Goal: Task Accomplishment & Management: Manage account settings

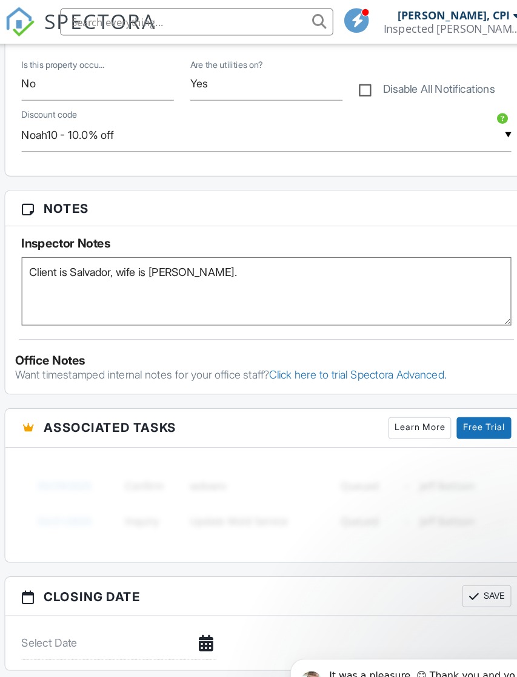
scroll to position [678, 1]
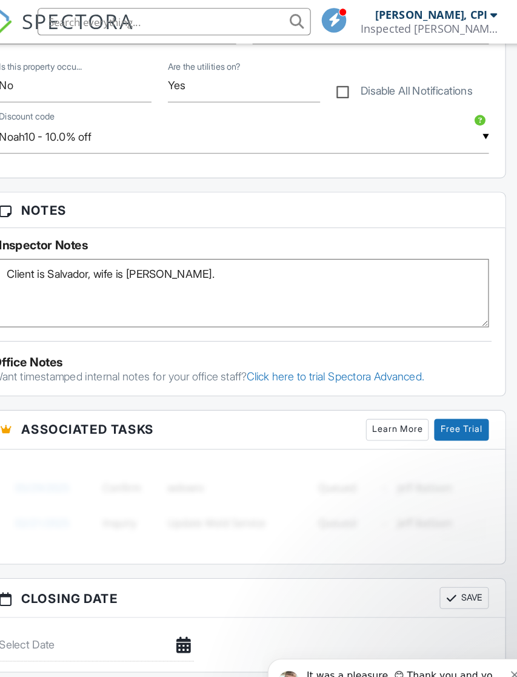
click at [485, 668] on icon "Dismiss notification" at bounding box center [486, 669] width 7 height 7
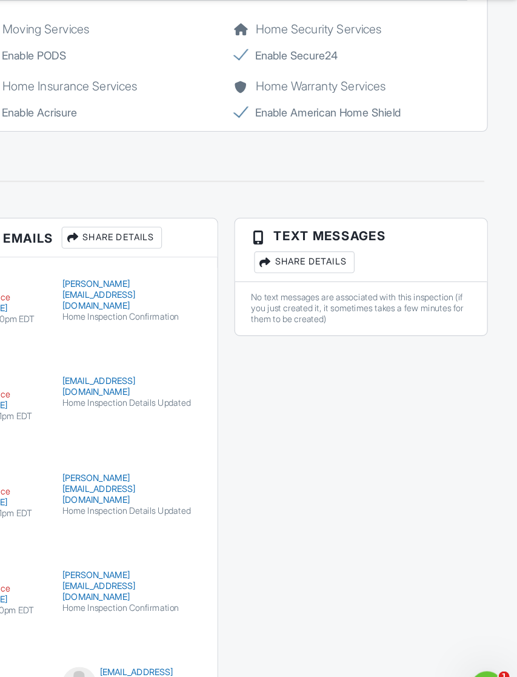
scroll to position [2250, 1]
click at [486, 676] on icon "Open Intercom Messenger" at bounding box center [486, 686] width 20 height 20
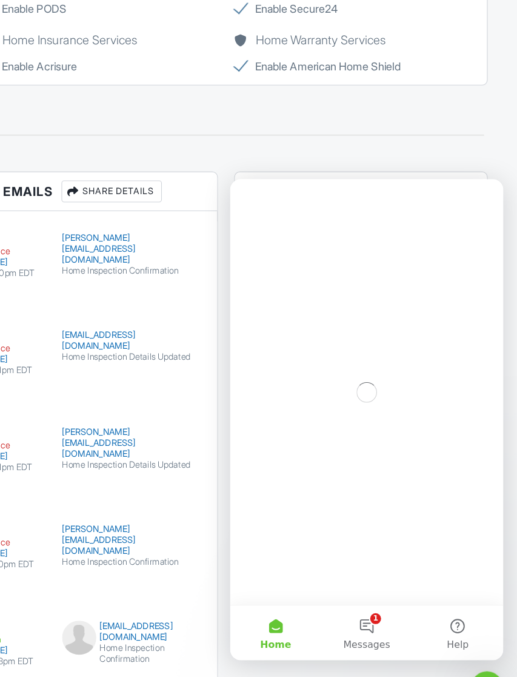
scroll to position [0, 0]
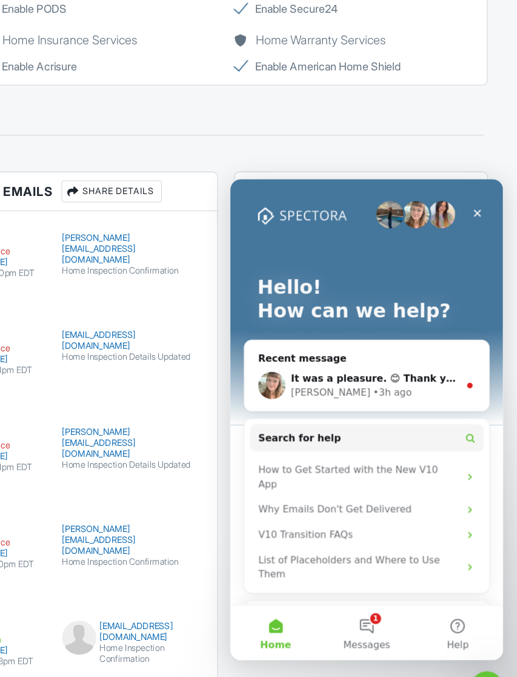
click at [354, 588] on span "Messages" at bounding box center [352, 592] width 42 height 8
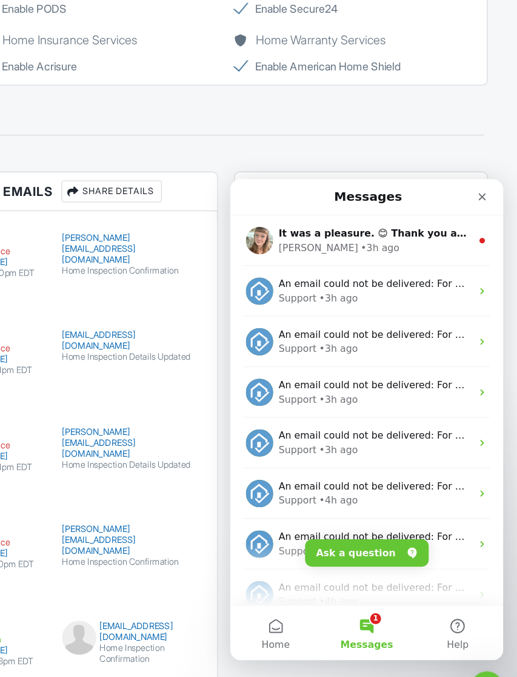
click at [417, 241] on div "Chelsey • 3h ago" at bounding box center [358, 240] width 171 height 13
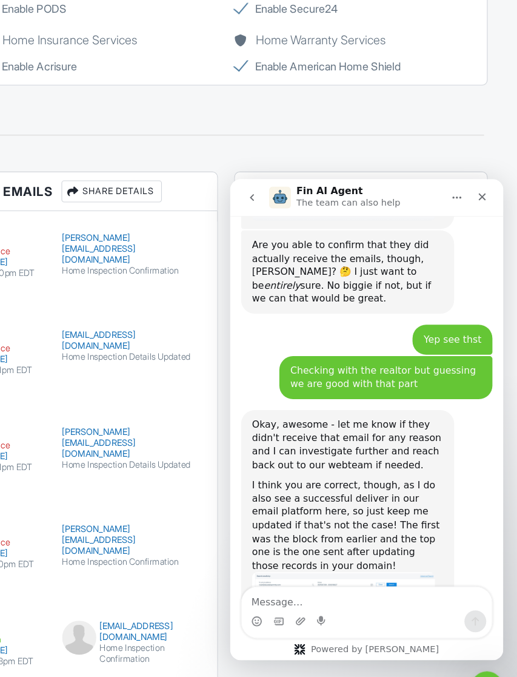
scroll to position [3405, 0]
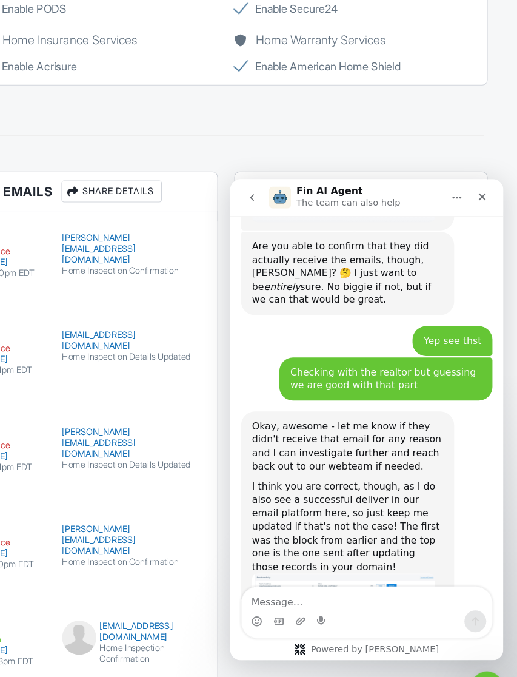
click at [457, 201] on div "Close" at bounding box center [454, 195] width 22 height 22
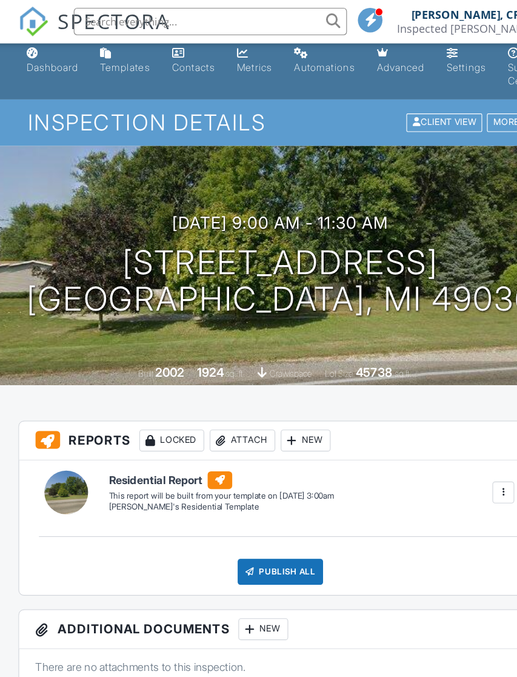
scroll to position [0, 0]
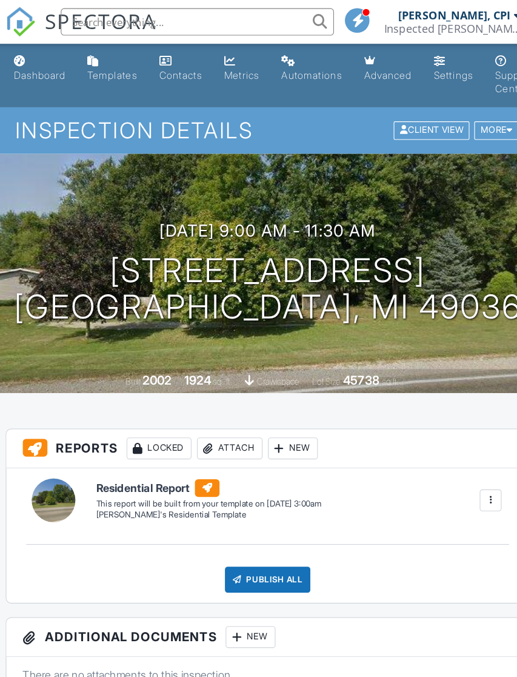
click at [40, 62] on div "Dashboard" at bounding box center [56, 66] width 46 height 10
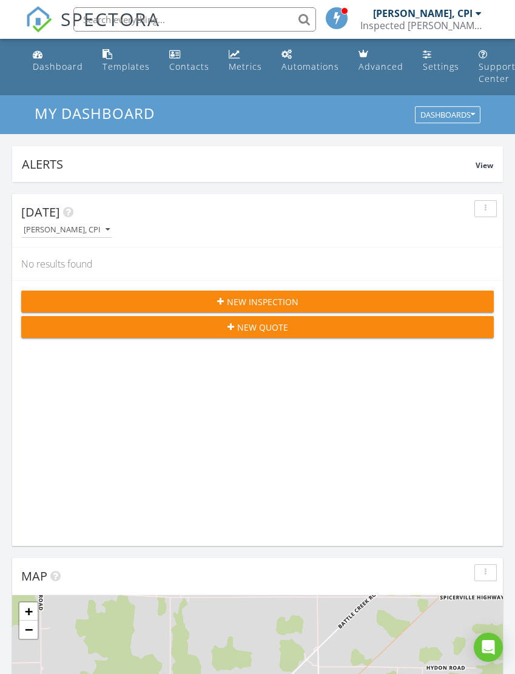
click at [429, 62] on div "Settings" at bounding box center [441, 67] width 36 height 12
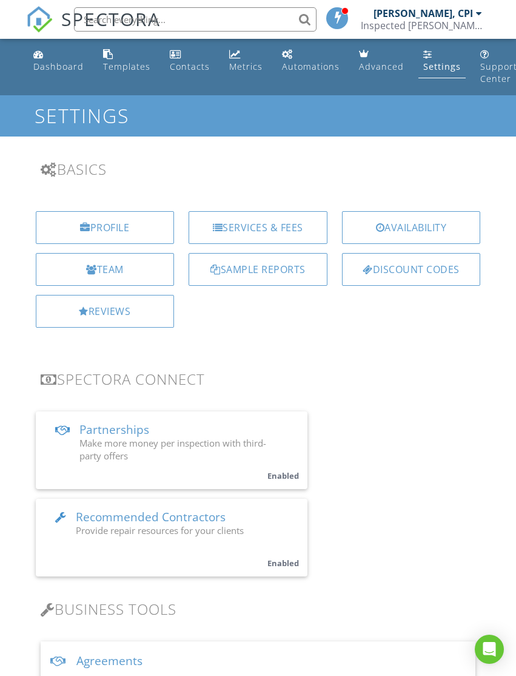
scroll to position [0, 1]
click at [116, 62] on div "Templates" at bounding box center [126, 67] width 47 height 12
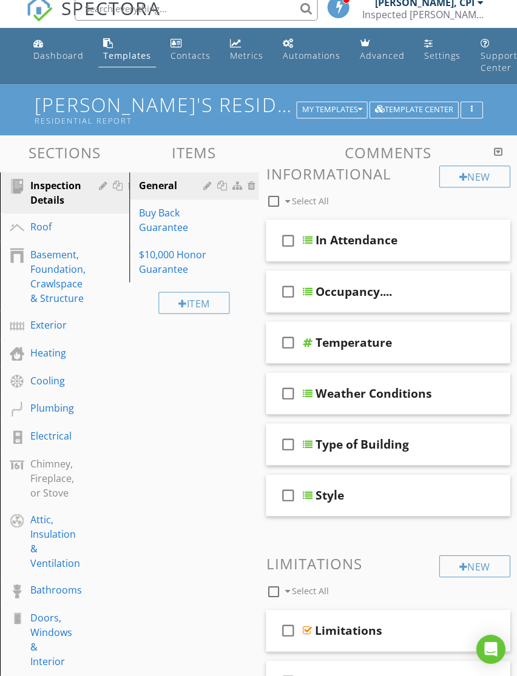
scroll to position [11, 0]
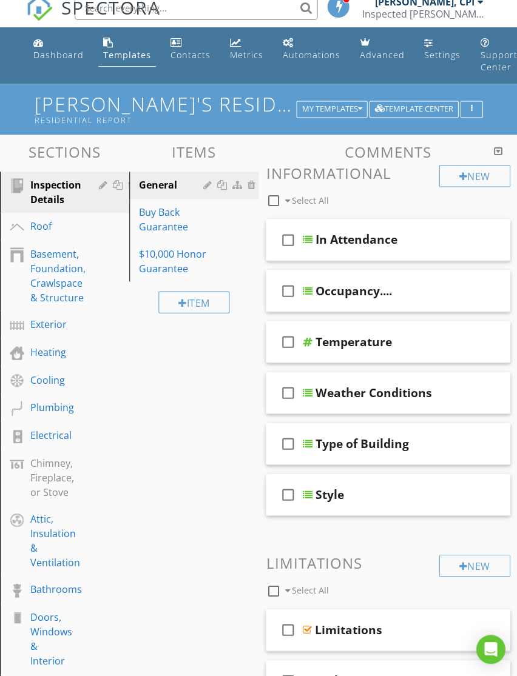
click at [426, 244] on div at bounding box center [428, 240] width 10 height 12
click at [430, 234] on div at bounding box center [428, 240] width 10 height 12
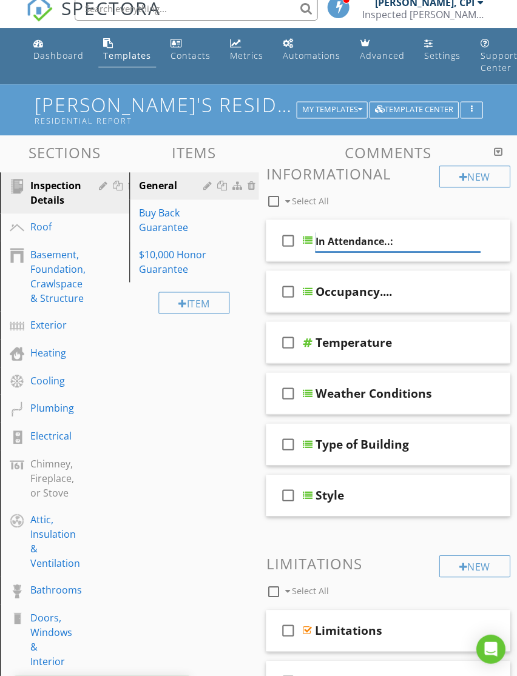
type input "In Attendance..:"
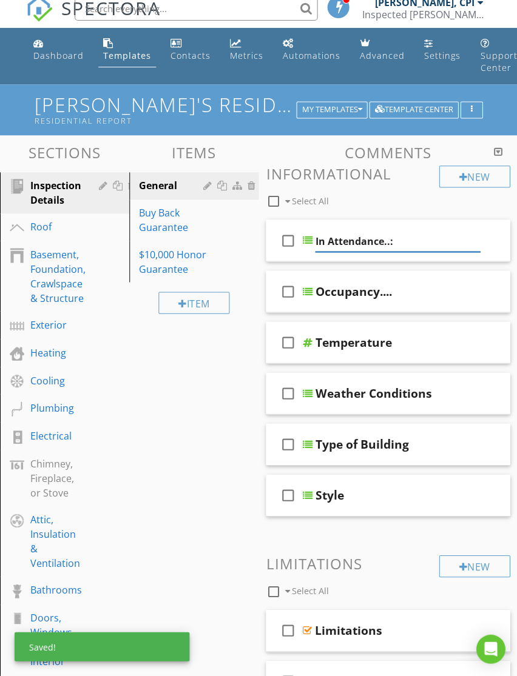
click at [198, 494] on div "Sections Inspection Details Roof Basement, Foundation, Crawlspace & Structure E…" at bounding box center [258, 549] width 517 height 826
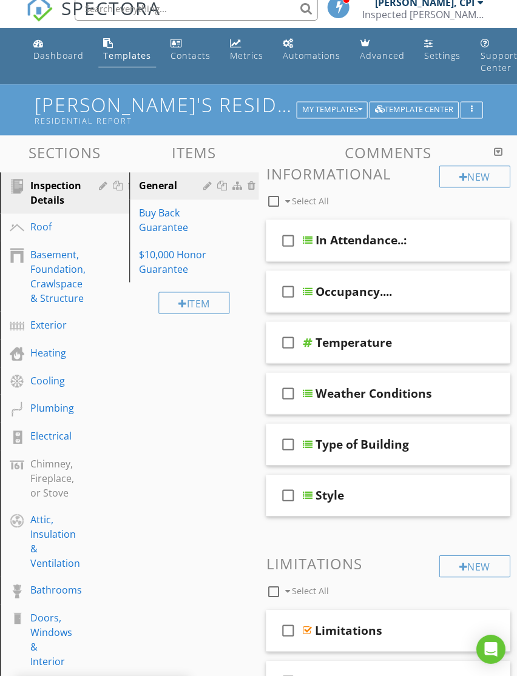
scroll to position [11, 0]
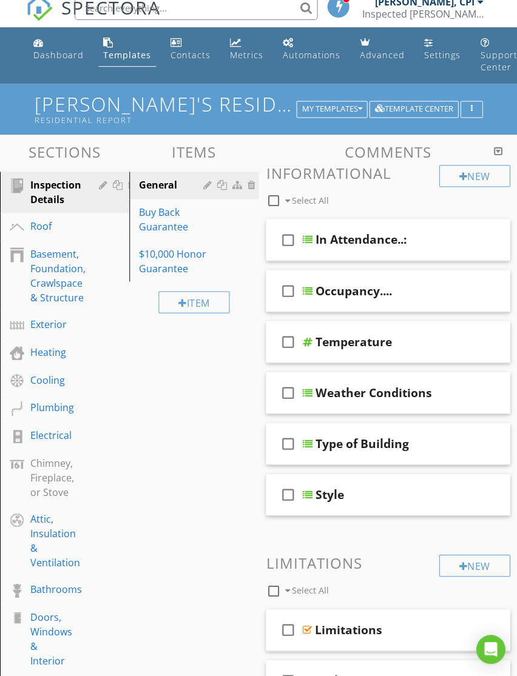
click at [466, 238] on div at bounding box center [466, 240] width 12 height 12
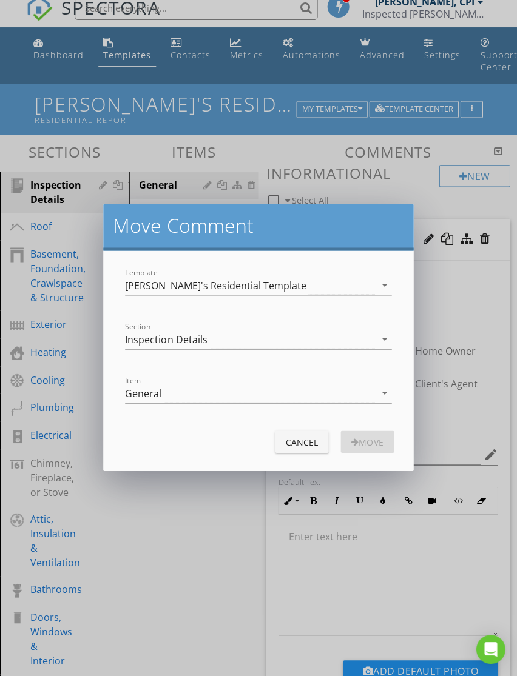
click at [306, 444] on div "Cancel" at bounding box center [301, 442] width 34 height 13
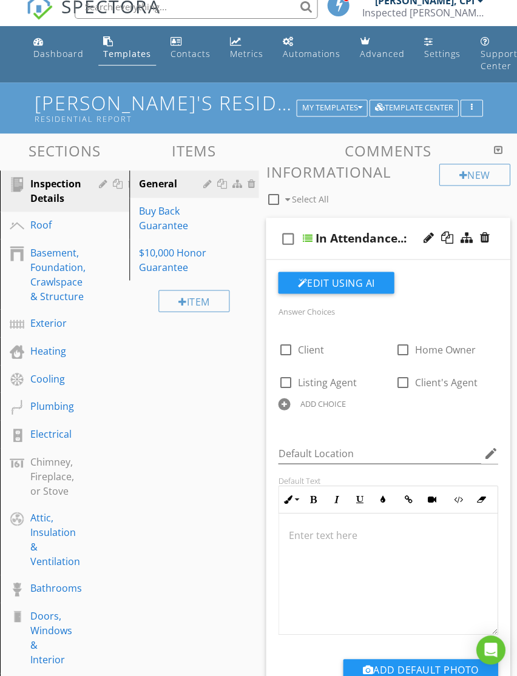
scroll to position [13, 0]
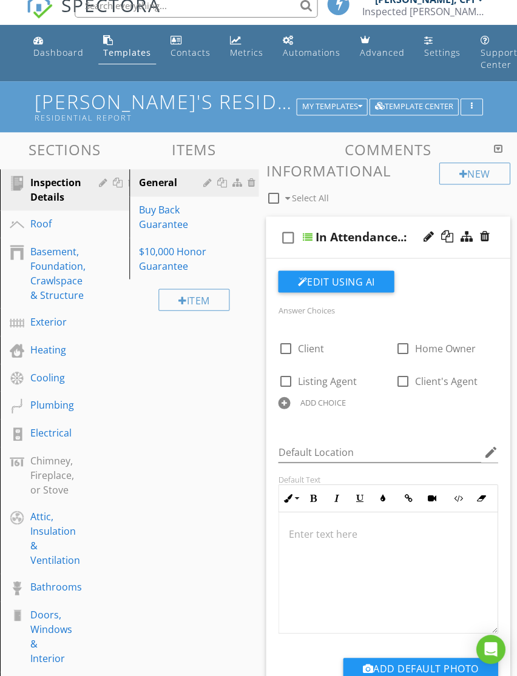
click at [395, 237] on div "In Attendance..:" at bounding box center [360, 237] width 91 height 15
click at [293, 197] on span "Select All" at bounding box center [309, 199] width 37 height 12
click at [299, 200] on span "Select All" at bounding box center [309, 199] width 37 height 12
checkbox input "false"
click at [417, 197] on div "check_box_outline_blank Select All" at bounding box center [352, 195] width 173 height 23
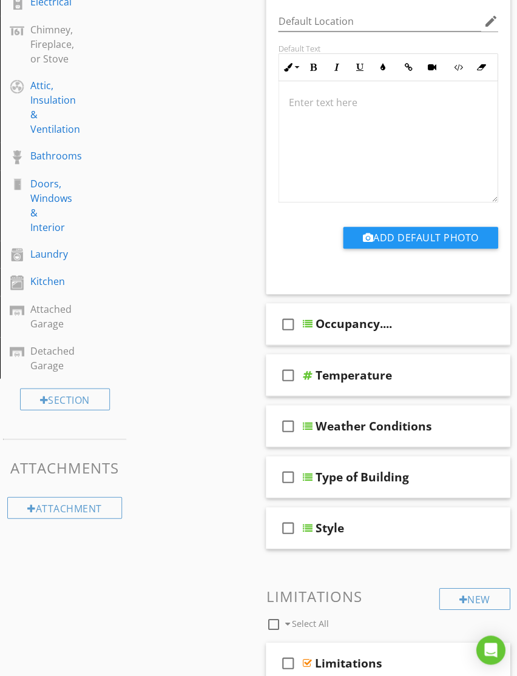
scroll to position [443, 0]
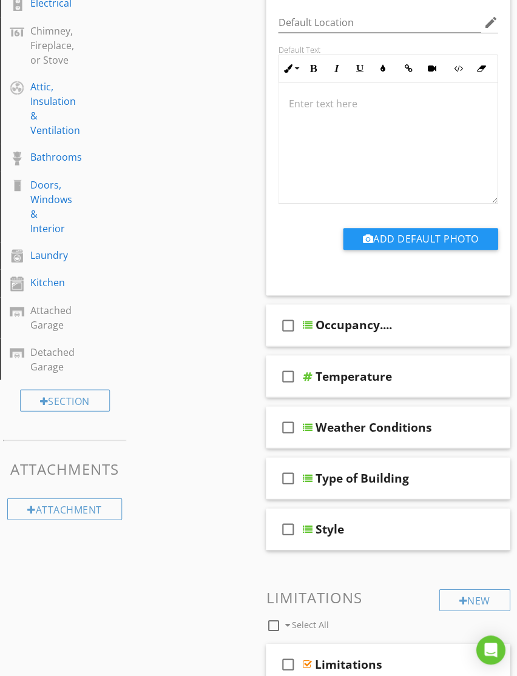
click at [349, 324] on div "Occupancy...." at bounding box center [353, 325] width 76 height 15
click at [309, 320] on div at bounding box center [307, 325] width 10 height 10
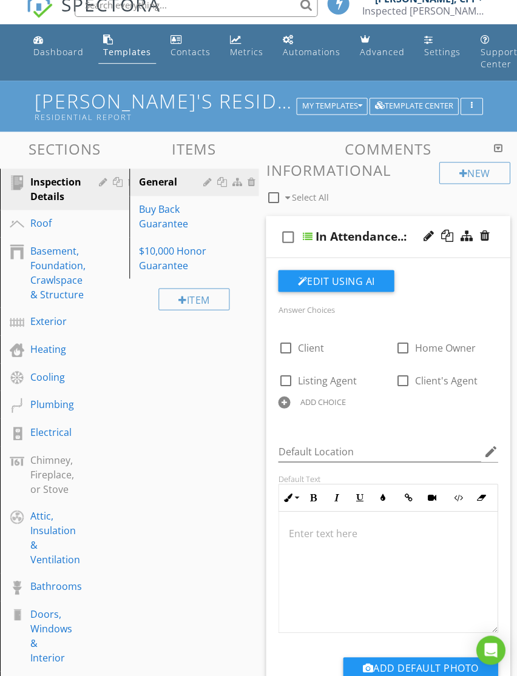
scroll to position [0, 0]
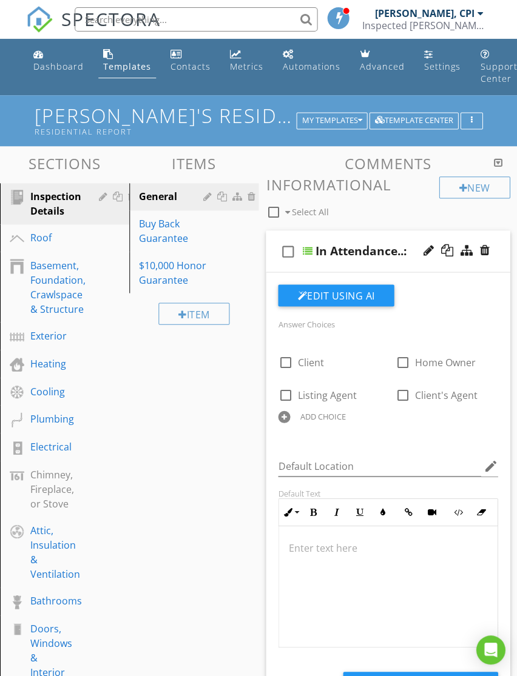
click at [310, 258] on div "check_box_outline_blank In Attendance..:" at bounding box center [388, 251] width 244 height 42
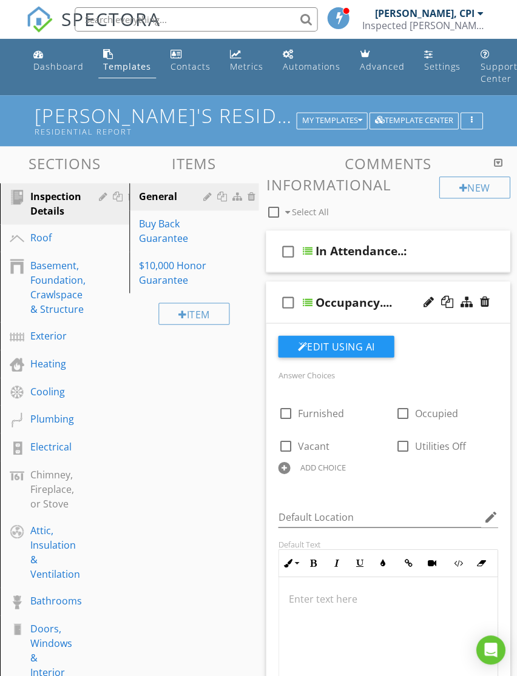
click at [301, 298] on div "check_box_outline_blank" at bounding box center [290, 301] width 24 height 29
click at [315, 304] on div "Occupancy...." at bounding box center [353, 302] width 76 height 15
click at [309, 301] on div at bounding box center [307, 302] width 10 height 10
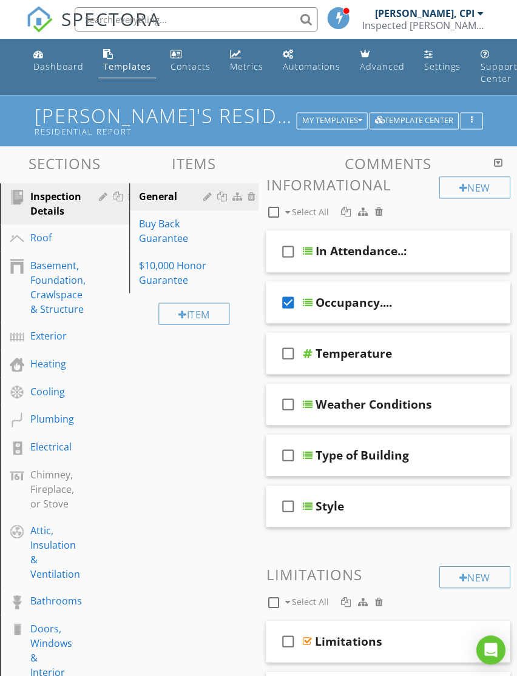
click at [285, 309] on icon "check_box" at bounding box center [287, 301] width 19 height 29
click at [311, 454] on div at bounding box center [307, 455] width 10 height 10
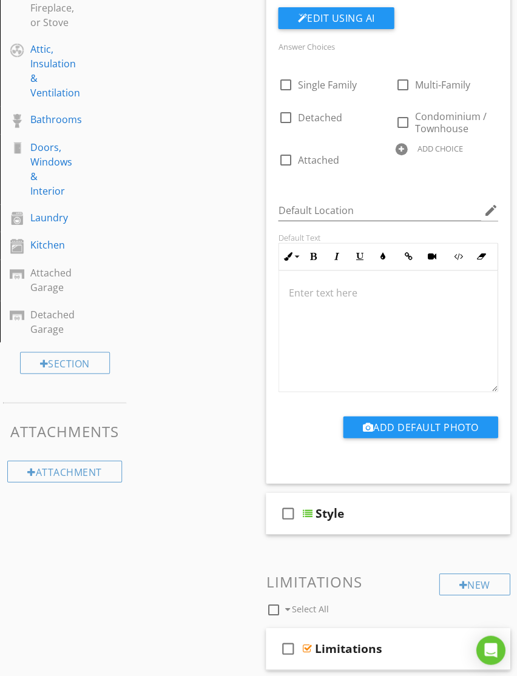
scroll to position [480, 0]
click at [301, 511] on div "check_box_outline_blank" at bounding box center [290, 513] width 24 height 29
click at [300, 505] on div "check_box" at bounding box center [290, 513] width 24 height 29
click at [309, 512] on div at bounding box center [307, 513] width 10 height 10
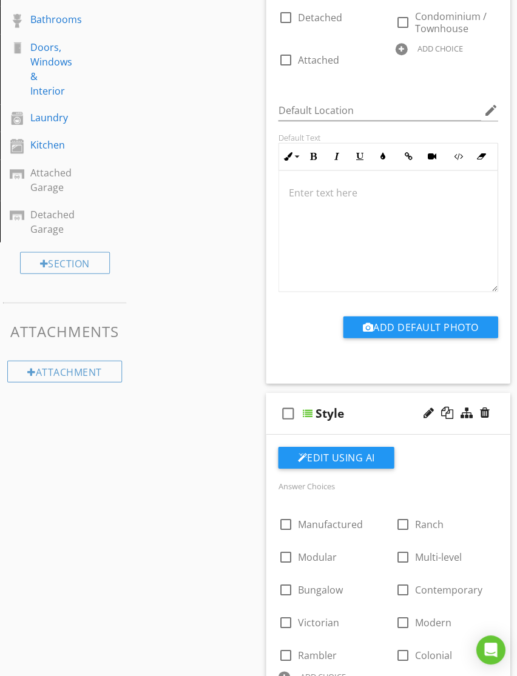
scroll to position [582, 0]
click at [301, 405] on div "check_box_outline_blank" at bounding box center [290, 412] width 24 height 29
click at [301, 410] on div "check_box" at bounding box center [290, 412] width 24 height 29
click at [311, 414] on div at bounding box center [307, 413] width 10 height 10
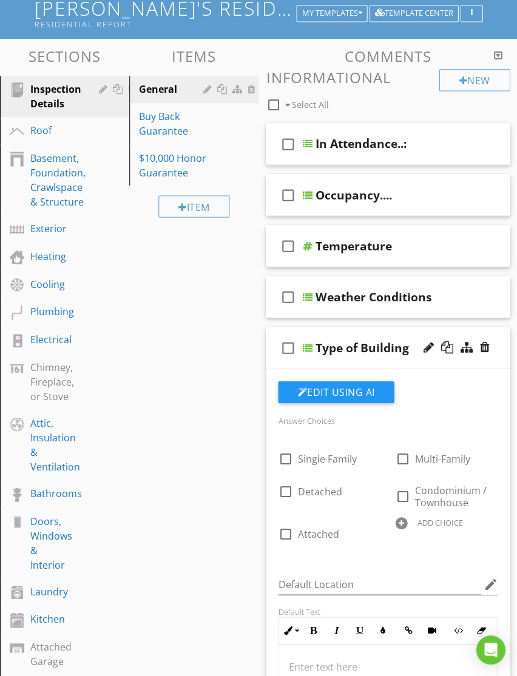
scroll to position [108, 0]
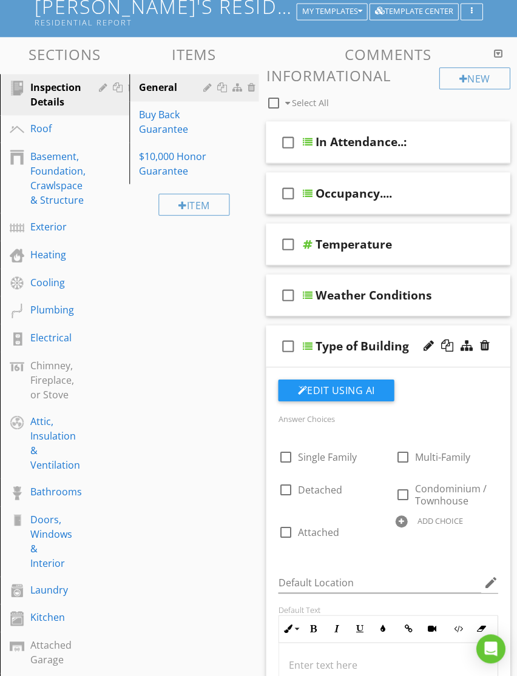
click at [311, 346] on div at bounding box center [307, 347] width 10 height 10
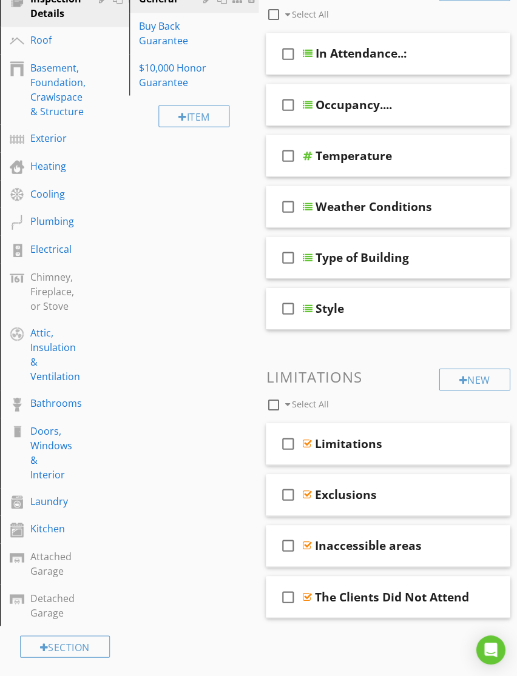
scroll to position [199, 0]
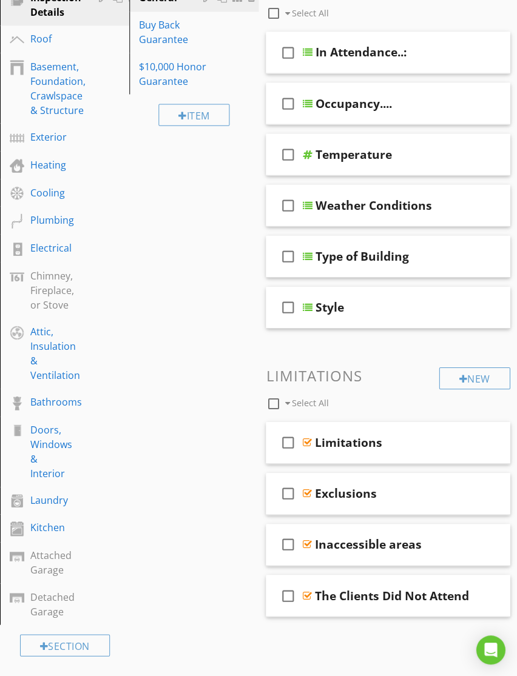
click at [349, 443] on div "Limitations" at bounding box center [347, 442] width 67 height 15
click at [334, 439] on input "Limitations" at bounding box center [396, 443] width 165 height 20
click at [337, 434] on input "Limitations" at bounding box center [396, 443] width 165 height 20
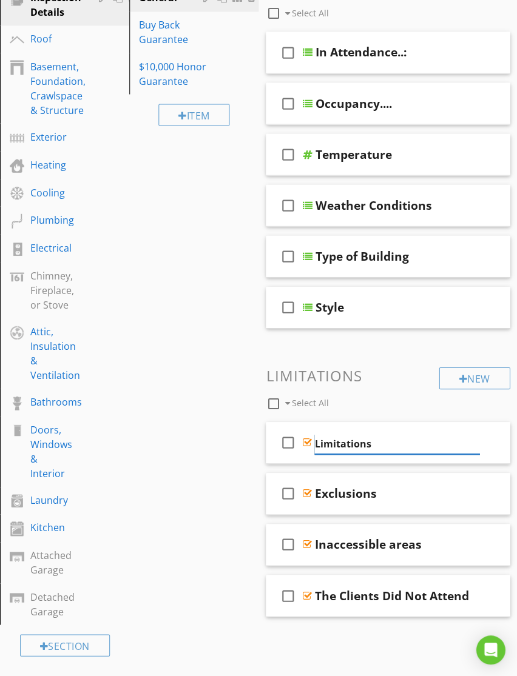
click at [360, 435] on input "Limitations" at bounding box center [396, 444] width 165 height 20
click at [197, 447] on div "Sections Inspection Details Roof Basement, Foundation, Crawlspace & Structure E…" at bounding box center [258, 360] width 517 height 826
click at [300, 435] on div "check_box_outline_blank" at bounding box center [290, 442] width 24 height 29
click at [310, 440] on div at bounding box center [306, 442] width 9 height 10
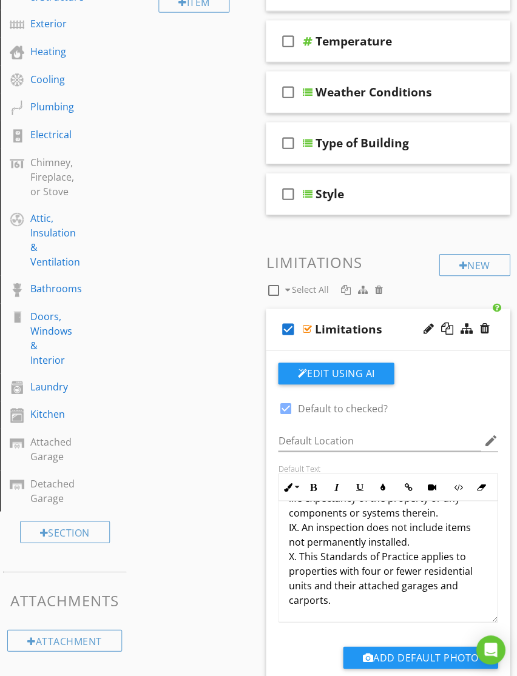
scroll to position [301, 0]
click at [314, 322] on div "Limitations" at bounding box center [347, 329] width 67 height 15
click at [289, 324] on icon "check_box" at bounding box center [287, 329] width 19 height 29
click at [348, 328] on div "Limitations" at bounding box center [347, 329] width 67 height 15
click at [286, 319] on icon "check_box_outline_blank" at bounding box center [287, 329] width 19 height 29
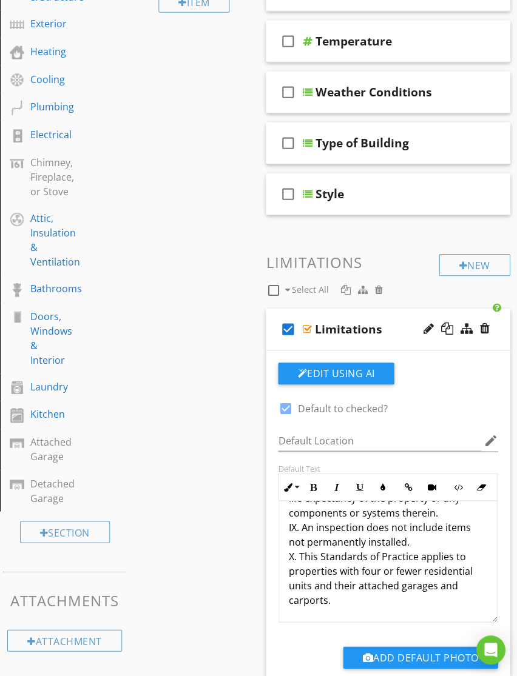
click at [281, 320] on icon "check_box" at bounding box center [287, 329] width 19 height 29
click at [314, 333] on div "Limitations" at bounding box center [347, 329] width 67 height 15
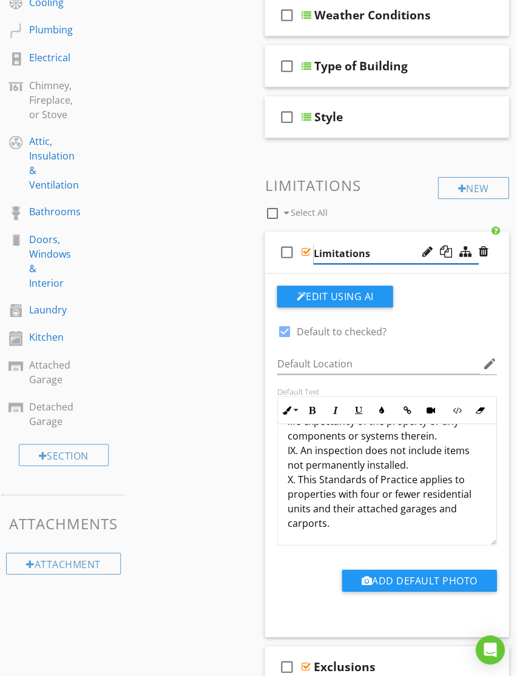
scroll to position [389, 1]
type input ". Limitations"
click at [195, 457] on div "Sections Inspection Details Roof Basement, Foundation, Crawlspace & Structure E…" at bounding box center [257, 292] width 517 height 1071
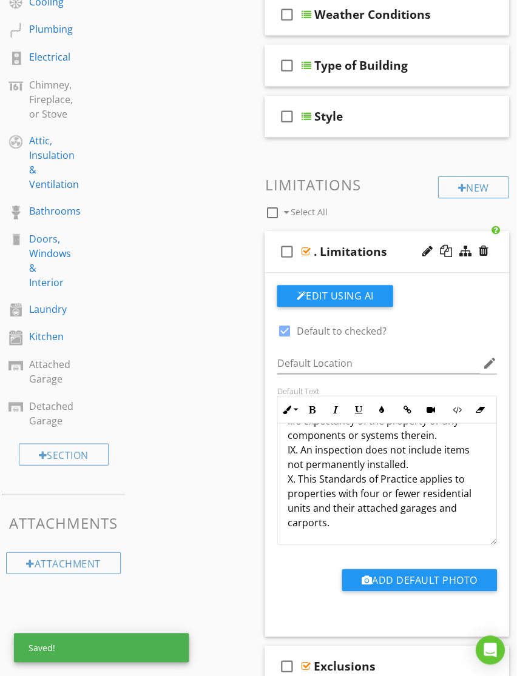
click at [317, 252] on div ". Limitations" at bounding box center [350, 251] width 73 height 15
click at [318, 257] on input ". Limitations" at bounding box center [396, 253] width 165 height 20
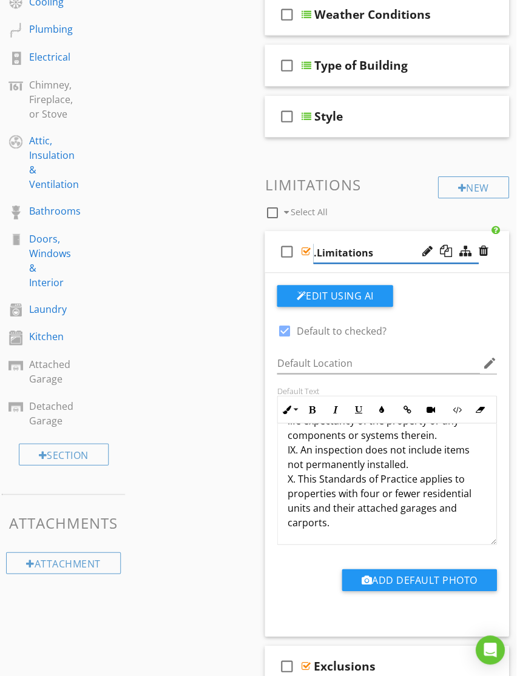
type input "Limitations"
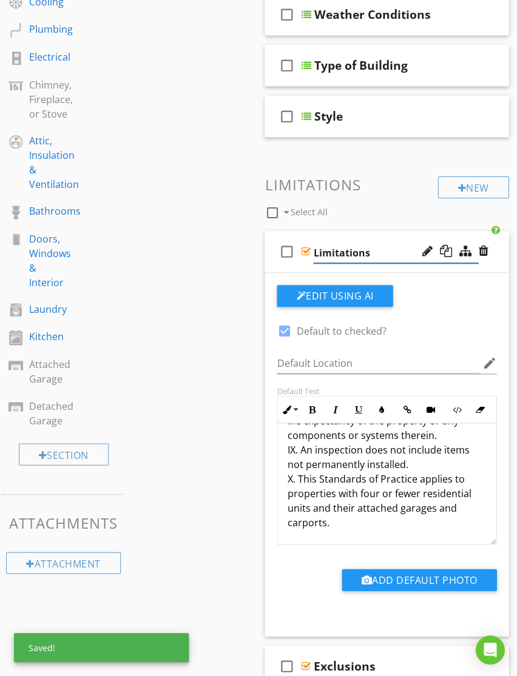
click at [183, 438] on div "Sections Inspection Details Roof Basement, Foundation, Crawlspace & Structure E…" at bounding box center [257, 292] width 517 height 1071
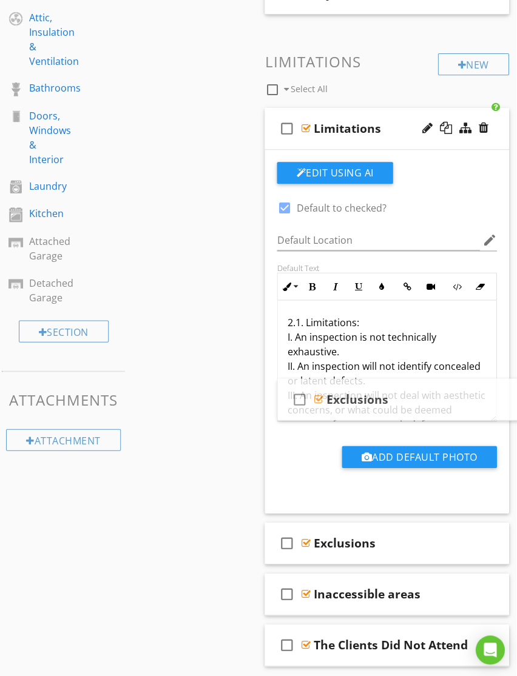
scroll to position [6, 0]
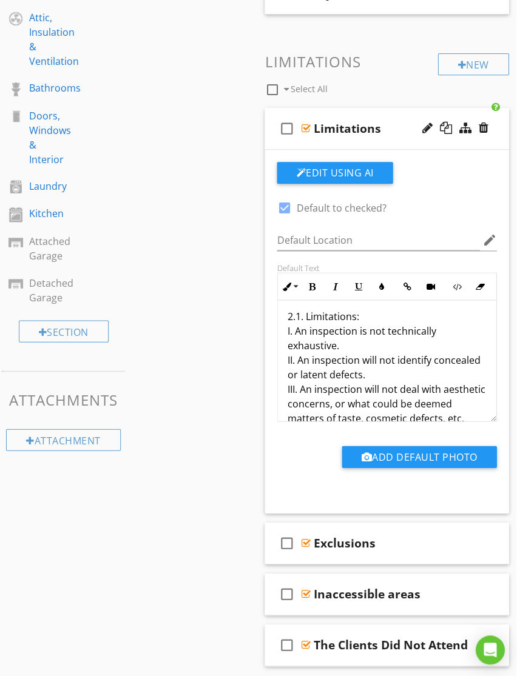
click at [296, 573] on div "check_box_outline_blank Inaccessible areas" at bounding box center [387, 594] width 244 height 42
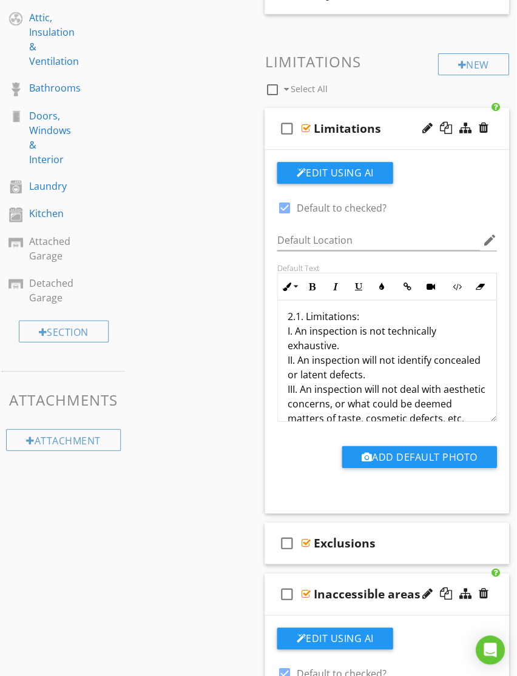
click at [377, 121] on div "Limitations" at bounding box center [347, 128] width 67 height 15
click at [354, 113] on div "check_box_outline_blank Limitations" at bounding box center [387, 129] width 244 height 42
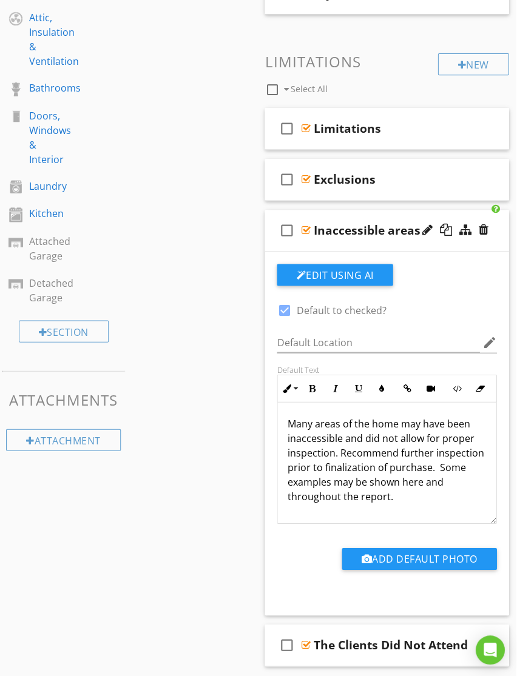
scroll to position [1, 0]
click at [341, 210] on div "check_box_outline_blank Inaccessible areas" at bounding box center [387, 231] width 244 height 42
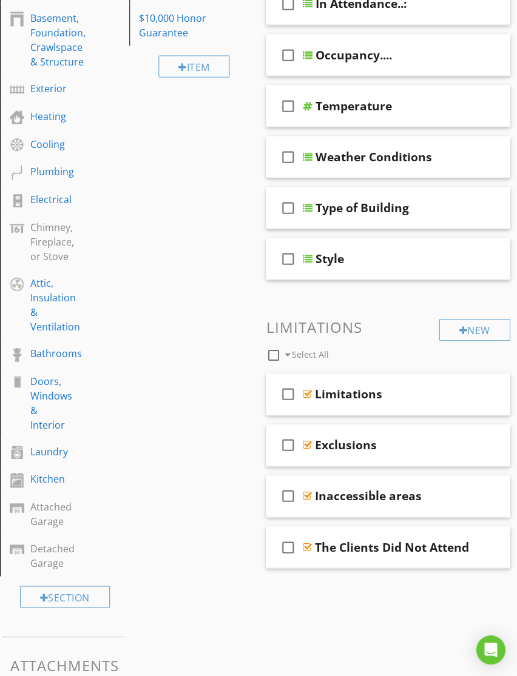
scroll to position [203, 0]
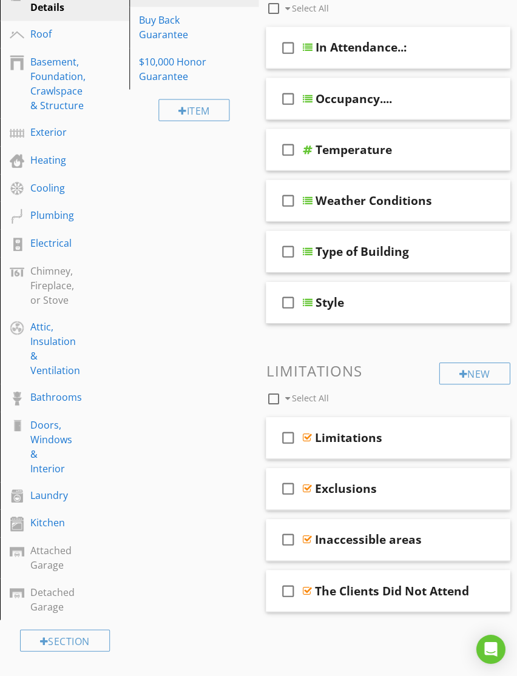
click at [350, 577] on div "check_box_outline_blank The Clients Did Not Attend" at bounding box center [388, 592] width 244 height 42
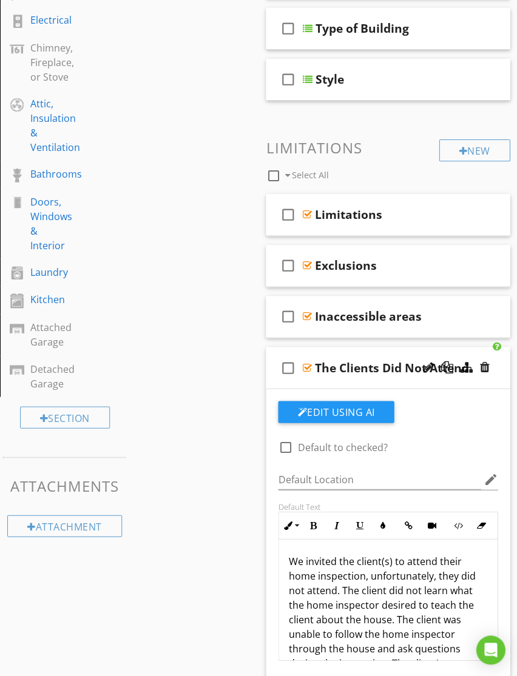
scroll to position [426, 0]
click at [341, 354] on div "check_box_outline_blank The Clients Did Not Attend" at bounding box center [388, 368] width 244 height 42
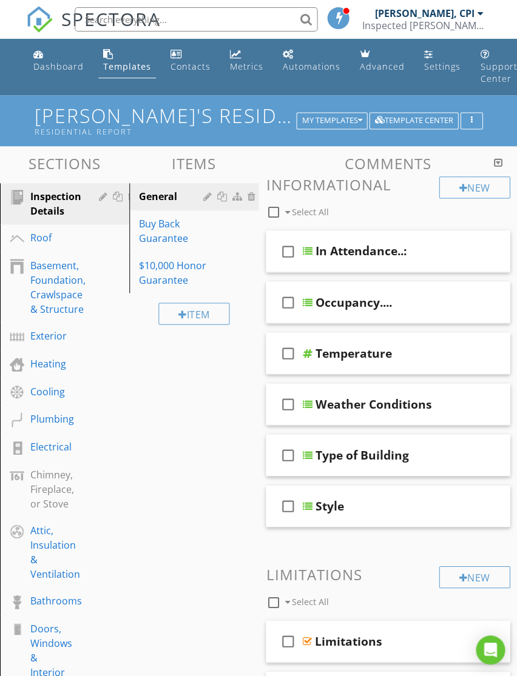
scroll to position [0, 0]
click at [42, 236] on div "Roof" at bounding box center [50, 237] width 41 height 15
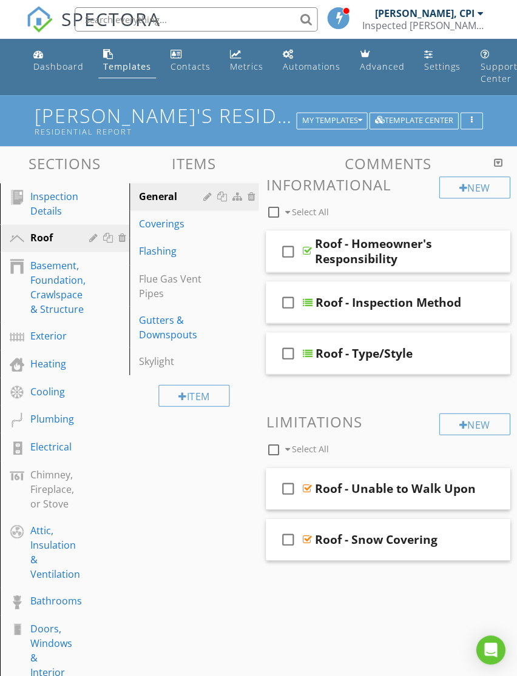
click at [364, 237] on div "Roof - Homeowner's Responsibility" at bounding box center [396, 251] width 165 height 29
click at [321, 230] on div "check_box_outline_blank Roof - Homeowner's Responsibility" at bounding box center [388, 251] width 244 height 42
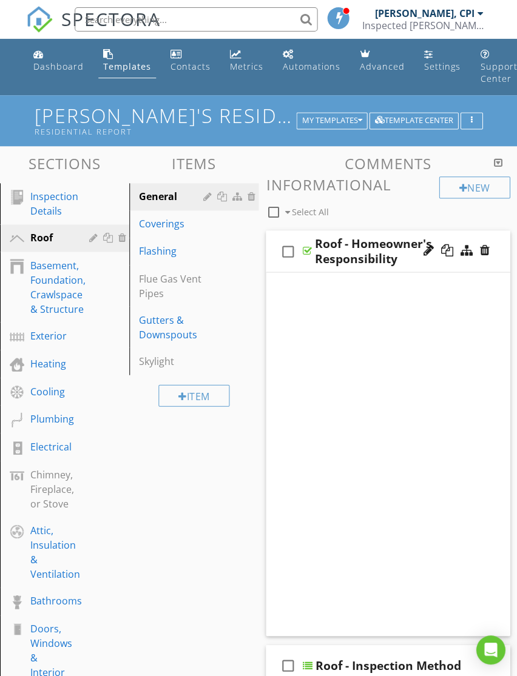
click at [322, 230] on div "check_box_outline_blank Roof - Homeowner's Responsibility" at bounding box center [388, 251] width 244 height 42
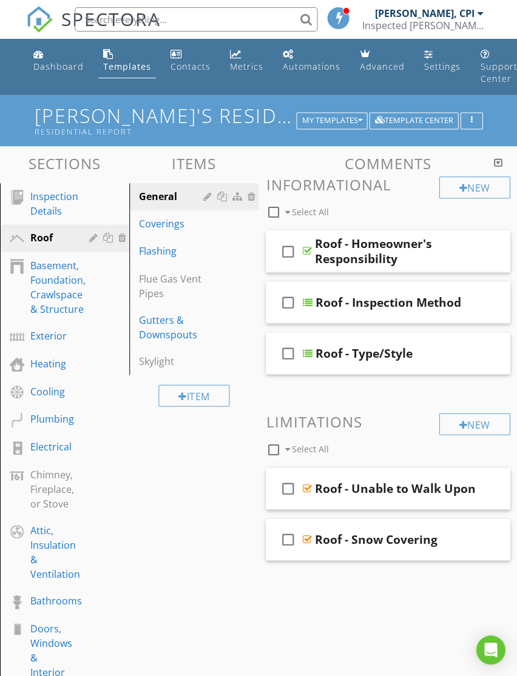
click at [336, 237] on div "Roof - Homeowner's Responsibility" at bounding box center [396, 251] width 165 height 29
click at [297, 230] on div "check_box_outline_blank Roof - Homeowner's Responsibility" at bounding box center [388, 251] width 244 height 42
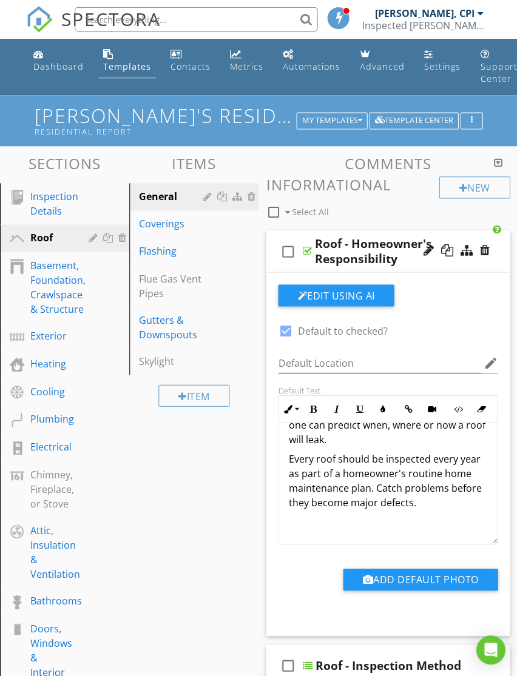
scroll to position [185, 0]
click at [286, 238] on icon "check_box_outline_blank" at bounding box center [287, 251] width 19 height 29
click at [287, 240] on icon "check_box" at bounding box center [287, 251] width 19 height 29
click at [281, 240] on icon "check_box_outline_blank" at bounding box center [287, 251] width 19 height 29
click at [286, 237] on icon "check_box" at bounding box center [287, 251] width 19 height 29
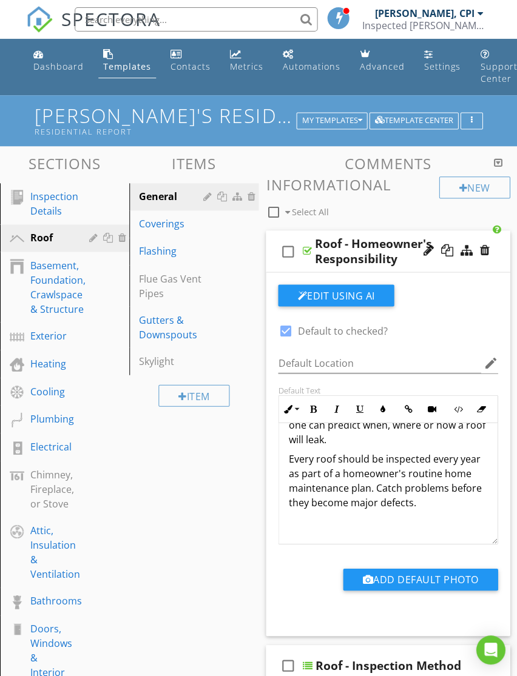
click at [294, 237] on icon "check_box_outline_blank" at bounding box center [287, 251] width 19 height 29
click at [297, 233] on div "check_box Roof - Homeowner's Responsibility" at bounding box center [388, 251] width 244 height 42
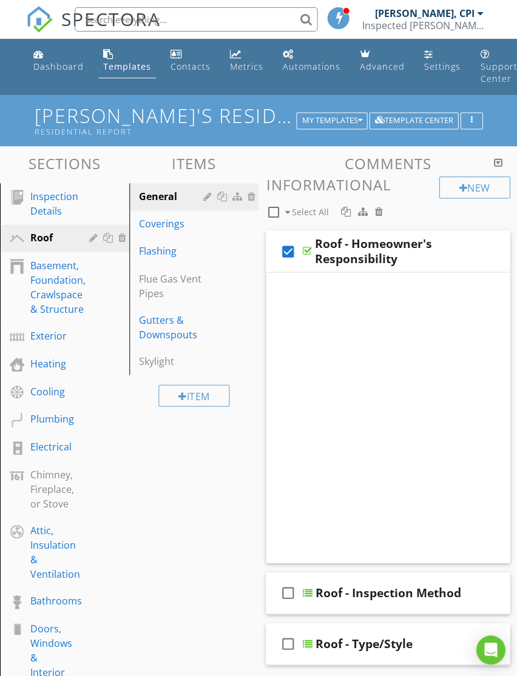
click at [300, 238] on div "check_box" at bounding box center [290, 251] width 24 height 29
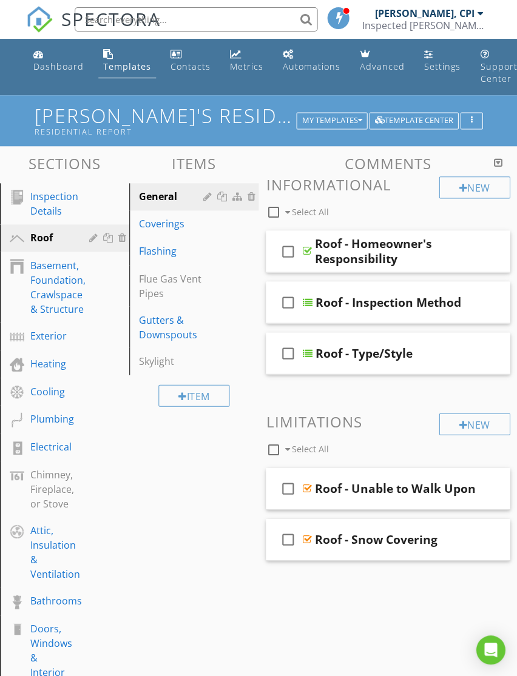
click at [286, 291] on icon "check_box_outline_blank" at bounding box center [287, 301] width 19 height 29
click at [293, 292] on icon "check_box" at bounding box center [287, 301] width 19 height 29
click at [304, 289] on div "check_box_outline_blank Roof - Inspection Method" at bounding box center [388, 302] width 244 height 42
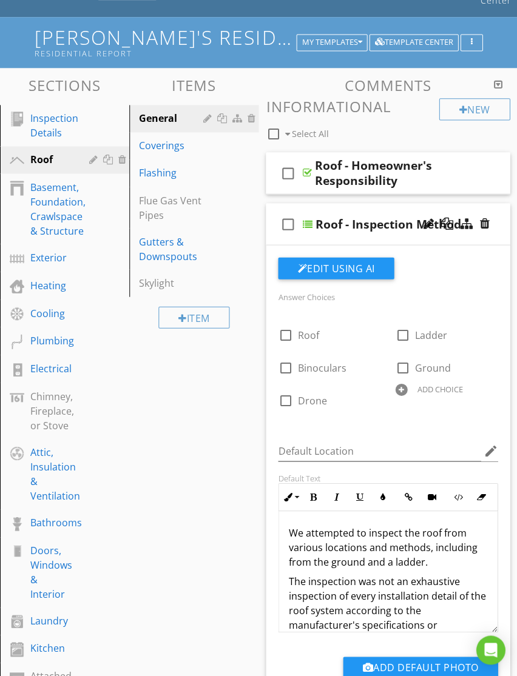
scroll to position [0, 0]
click at [309, 215] on div "check_box_outline_blank Roof - Inspection Method" at bounding box center [388, 224] width 244 height 42
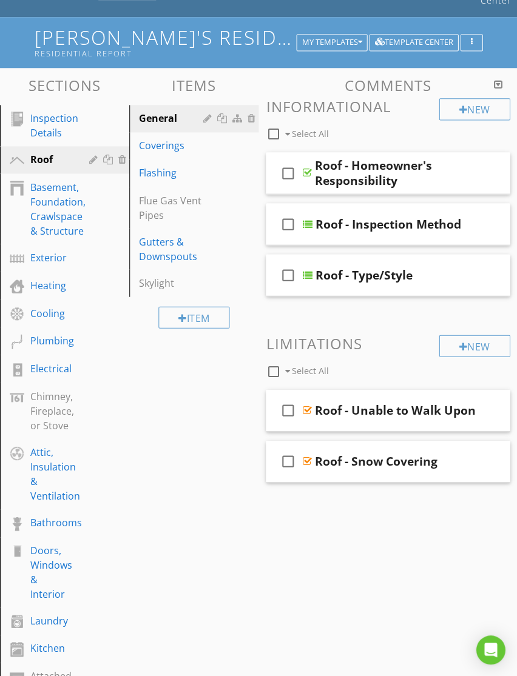
click at [292, 263] on icon "check_box_outline_blank" at bounding box center [287, 274] width 19 height 29
click at [284, 261] on icon "check_box" at bounding box center [287, 274] width 19 height 29
click at [321, 255] on div "check_box_outline_blank Roof - Type/Style" at bounding box center [388, 275] width 244 height 42
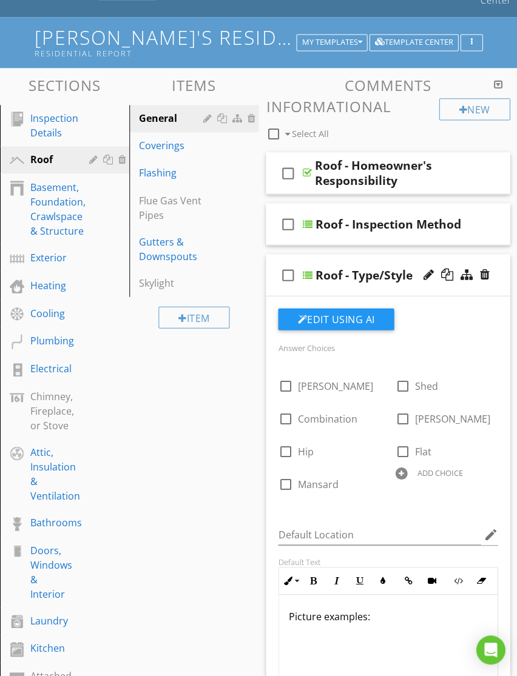
click at [353, 267] on div "Roof - Type/Style" at bounding box center [363, 274] width 97 height 15
click at [301, 260] on div "check_box_outline_blank" at bounding box center [290, 274] width 24 height 29
click at [297, 261] on icon "check_box" at bounding box center [287, 274] width 19 height 29
click at [281, 261] on icon "check_box_outline_blank" at bounding box center [287, 274] width 19 height 29
click at [285, 261] on icon "check_box" at bounding box center [287, 274] width 19 height 29
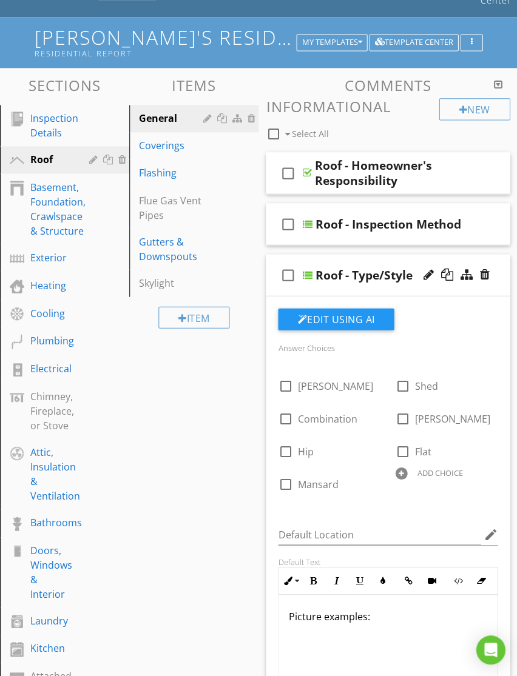
click at [334, 256] on div "check_box_outline_blank Roof - Type/Style" at bounding box center [388, 275] width 244 height 42
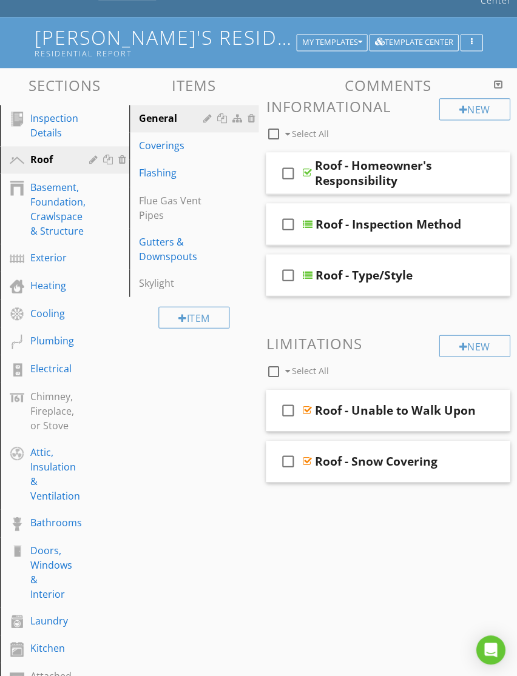
click at [170, 156] on link "Coverings" at bounding box center [196, 145] width 126 height 27
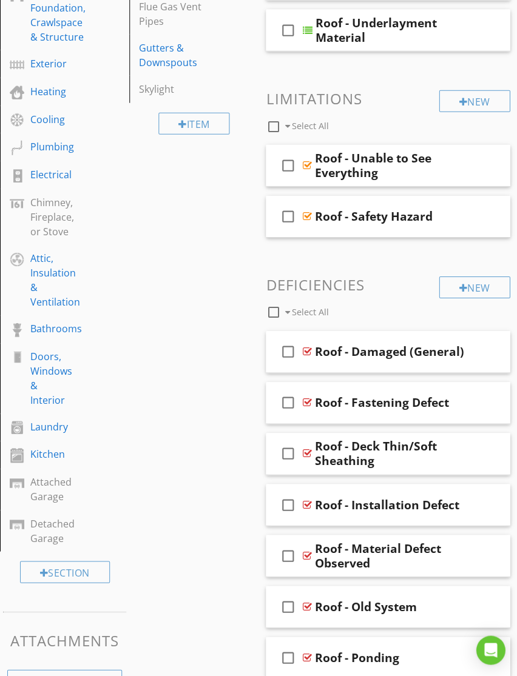
scroll to position [272, 0]
click at [50, 214] on div "Chimney, Fireplace, or Stove" at bounding box center [52, 217] width 44 height 44
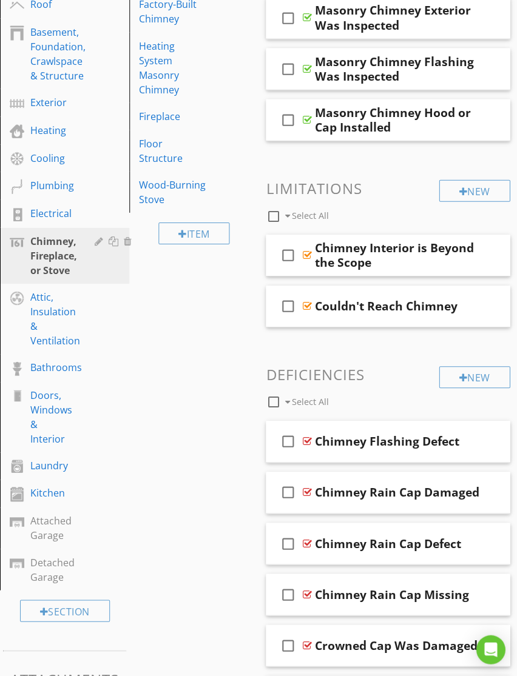
scroll to position [230, 0]
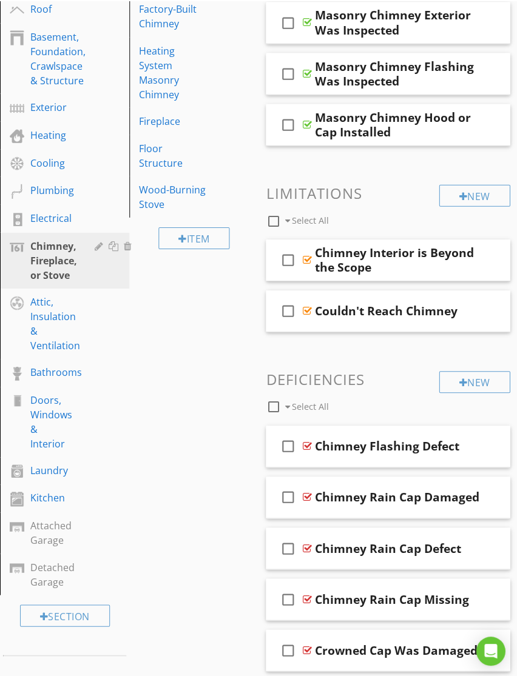
click at [358, 246] on div "Chimney Interior is Beyond the Scope" at bounding box center [396, 258] width 165 height 29
click at [322, 251] on input "Chimney Interior is Beyond the Scope" at bounding box center [396, 261] width 165 height 20
click at [331, 245] on div "check_box_outline_blank Chimney Interior is Beyond the Scope" at bounding box center [388, 260] width 244 height 42
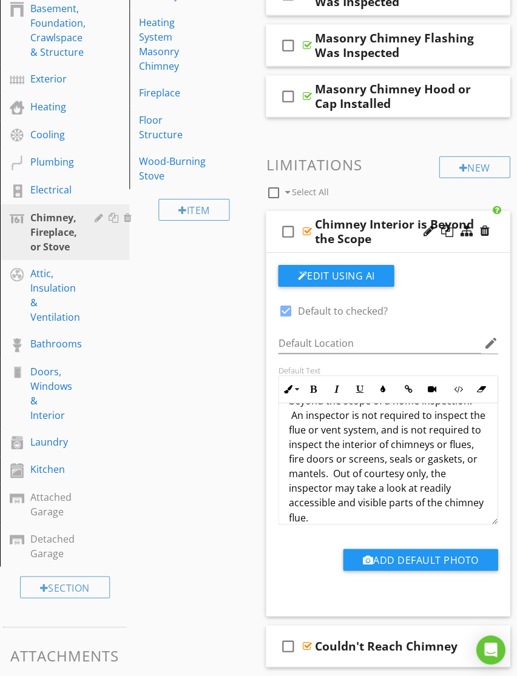
scroll to position [38, 0]
click at [300, 211] on div "check_box_outline_blank Chimney Interior is Beyond the Scope" at bounding box center [388, 232] width 244 height 42
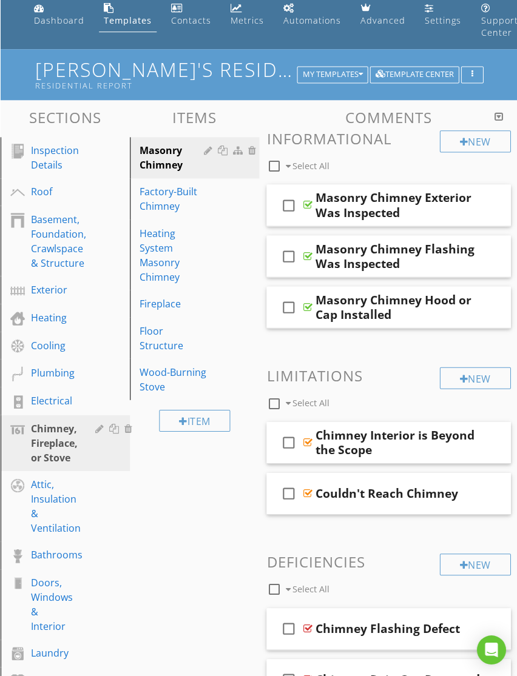
scroll to position [0, 0]
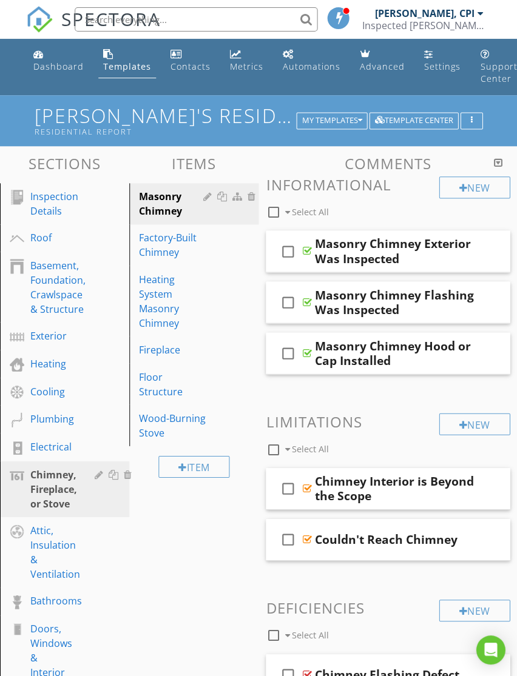
click at [169, 348] on div "Fireplace" at bounding box center [173, 349] width 68 height 15
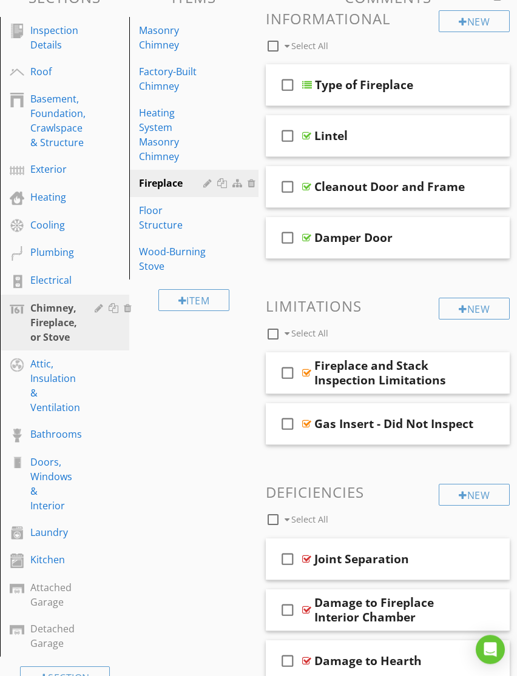
scroll to position [166, 0]
click at [55, 251] on div "Plumbing" at bounding box center [52, 252] width 44 height 15
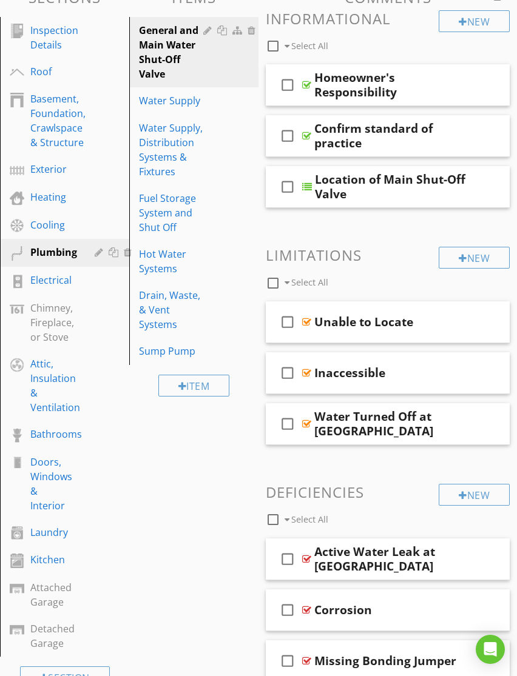
click at [169, 102] on div "Water Supply" at bounding box center [173, 100] width 68 height 15
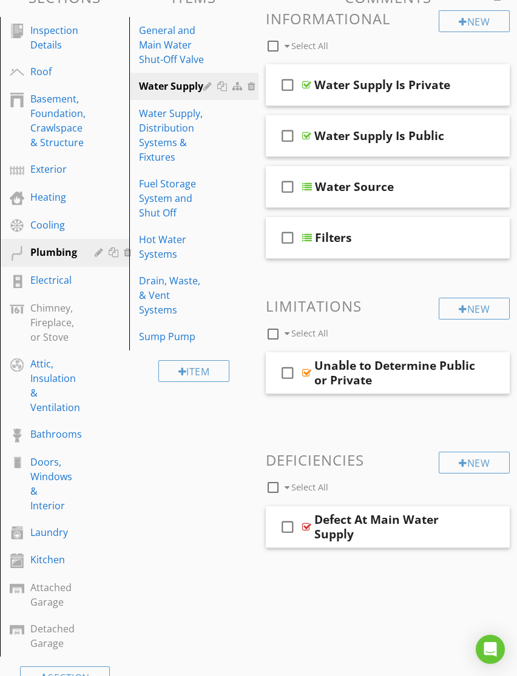
click at [175, 131] on div "Water Supply, Distribution Systems & Fixtures" at bounding box center [173, 135] width 68 height 58
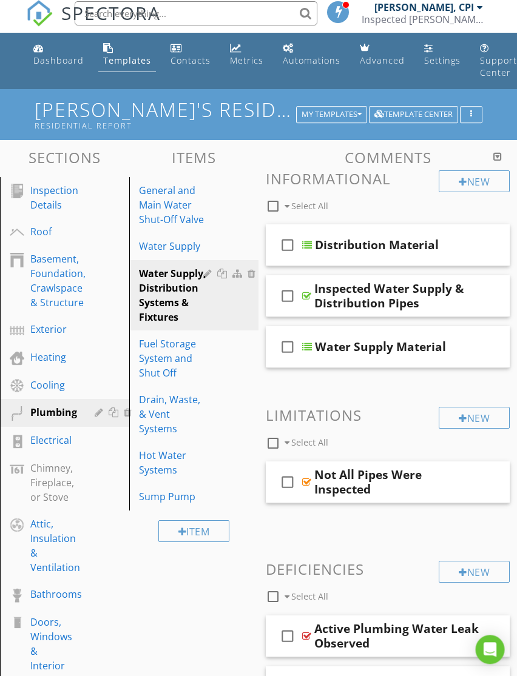
scroll to position [0, 0]
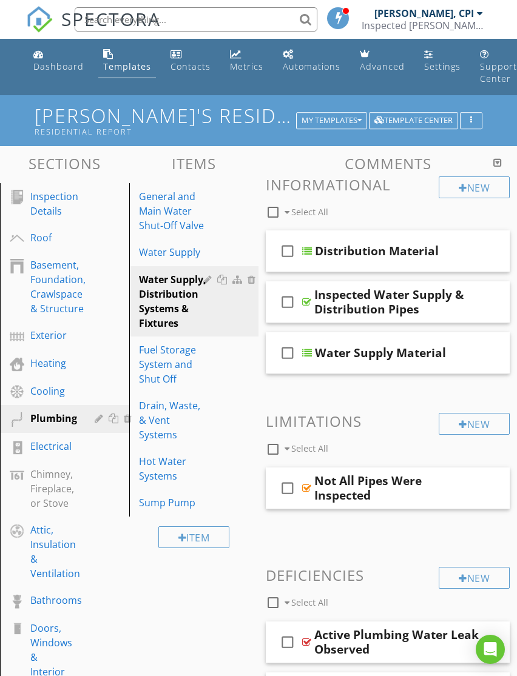
click at [357, 119] on icon "button" at bounding box center [359, 120] width 4 height 8
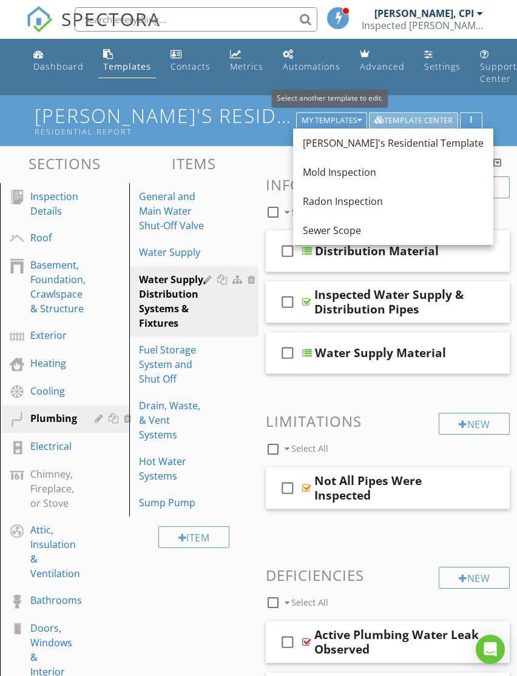
click at [420, 121] on div "Template Center" at bounding box center [413, 120] width 78 height 8
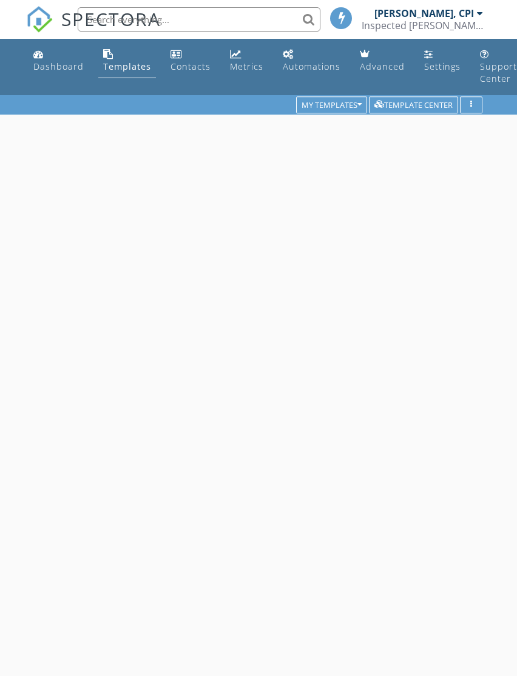
scroll to position [95, 0]
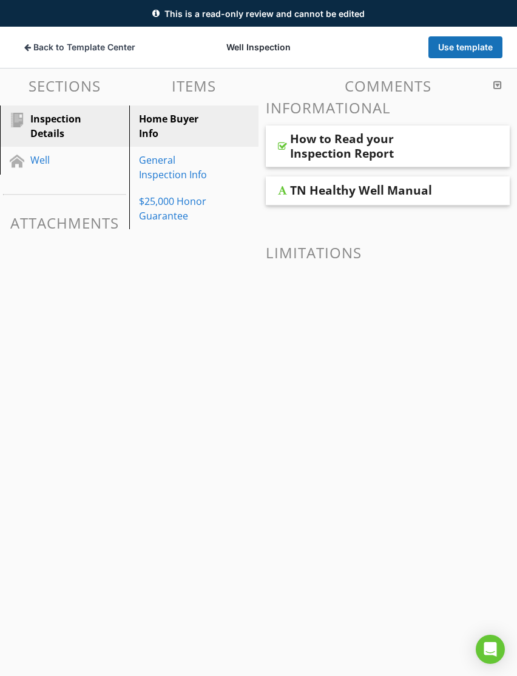
click at [57, 168] on div "Well" at bounding box center [73, 161] width 87 height 16
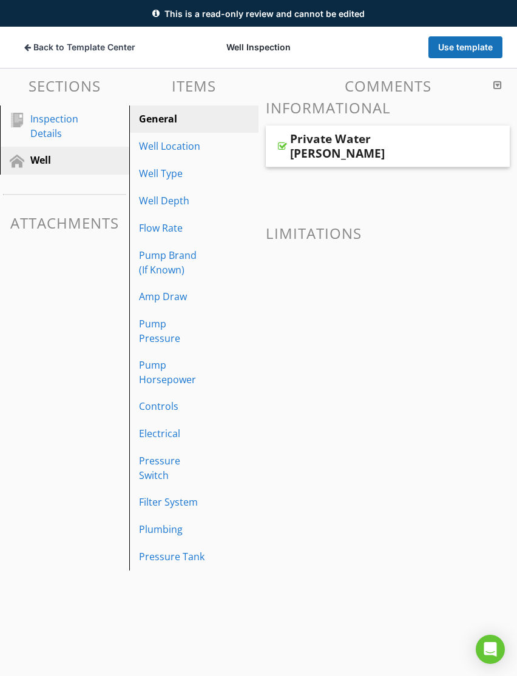
click at [201, 152] on div "Well Location" at bounding box center [173, 146] width 68 height 15
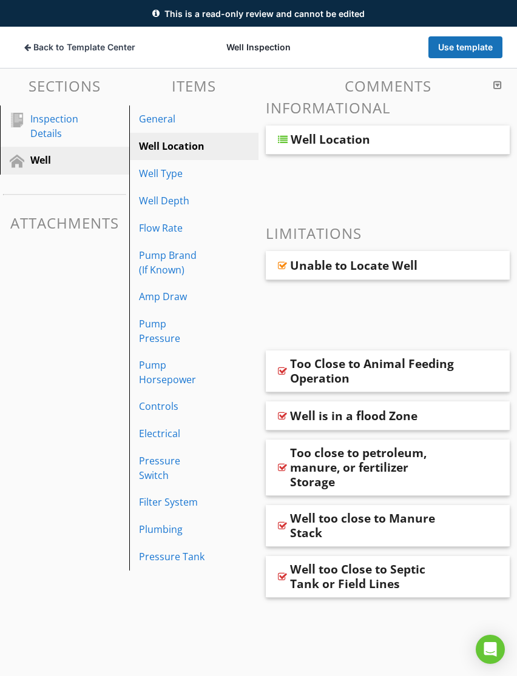
click at [201, 119] on div "General" at bounding box center [173, 119] width 68 height 15
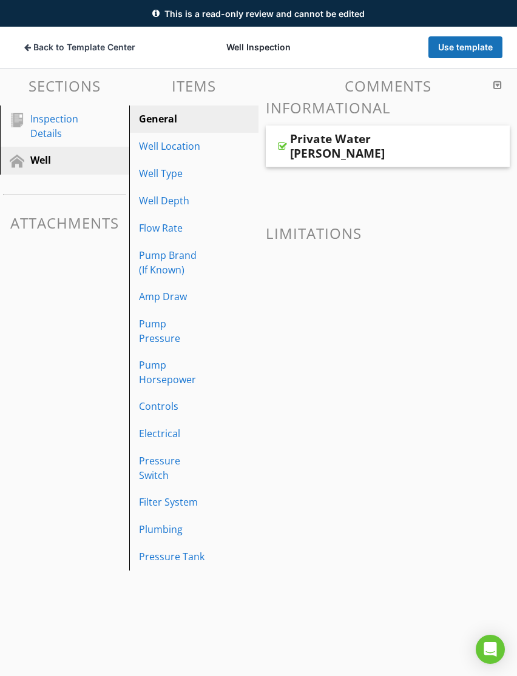
click at [195, 146] on div "Well Location" at bounding box center [173, 146] width 68 height 15
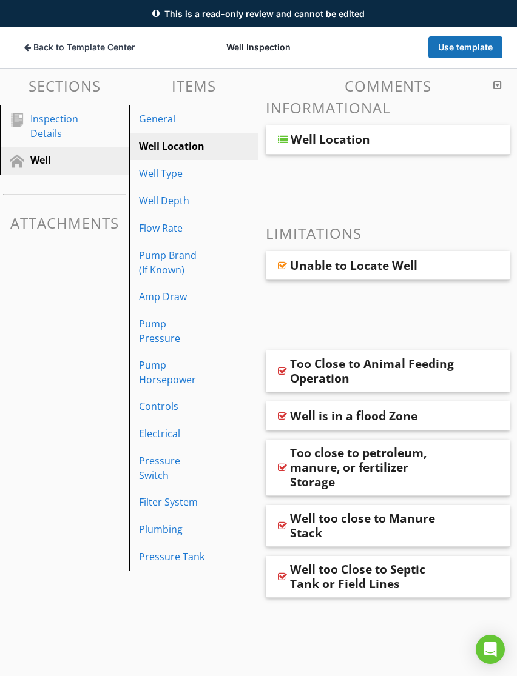
click at [149, 176] on div "Well Type" at bounding box center [173, 173] width 68 height 15
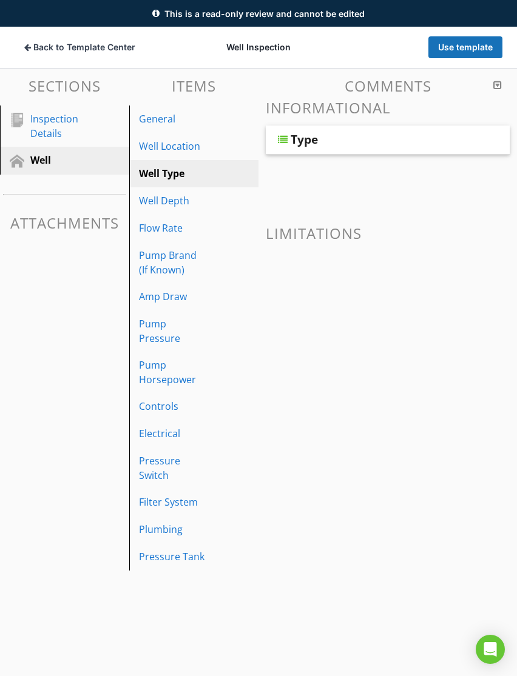
click at [335, 133] on div "Type" at bounding box center [373, 139] width 165 height 15
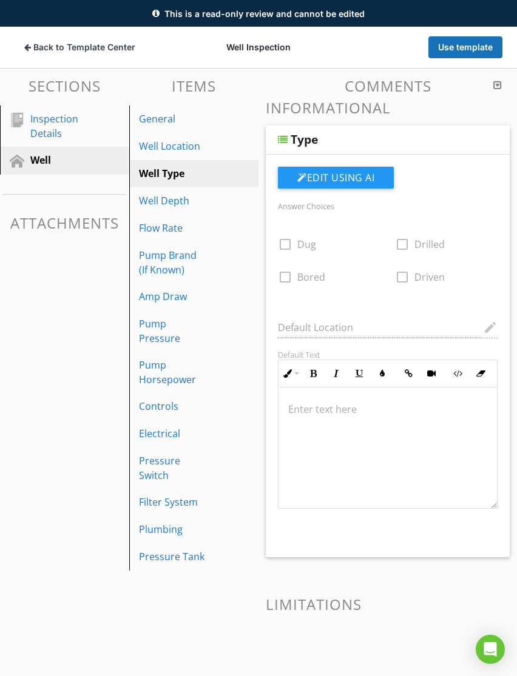
click at [337, 145] on div "Type" at bounding box center [373, 139] width 165 height 15
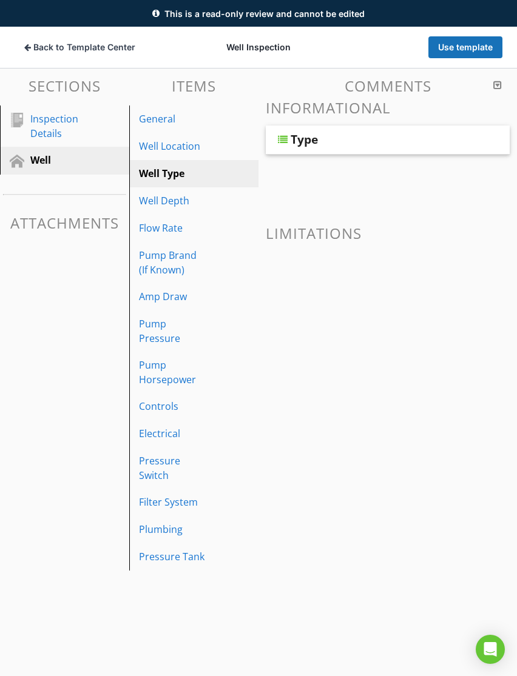
click at [150, 207] on div "Well Depth" at bounding box center [173, 200] width 68 height 15
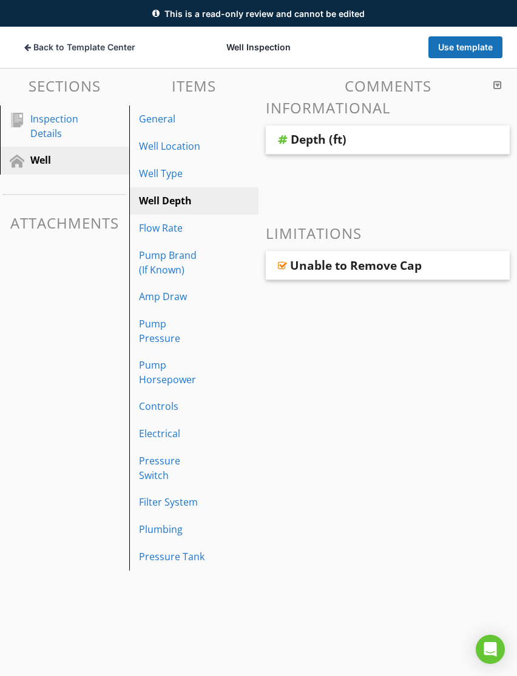
click at [159, 230] on div "Flow Rate" at bounding box center [173, 228] width 68 height 15
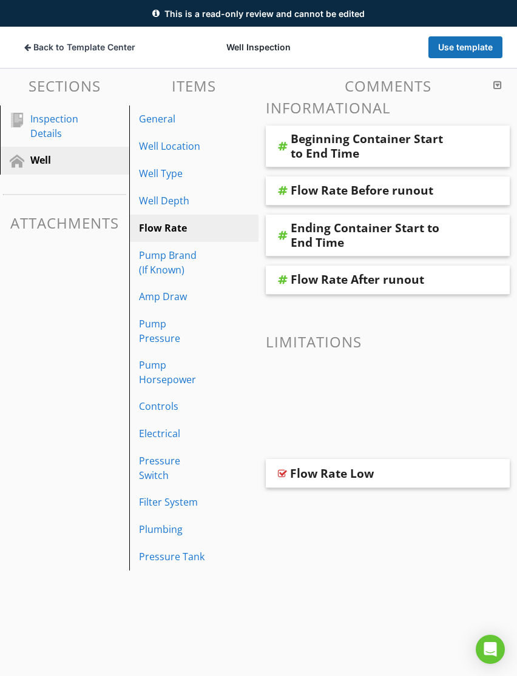
click at [209, 268] on div "Pump Brand (If Known)" at bounding box center [195, 262] width 113 height 29
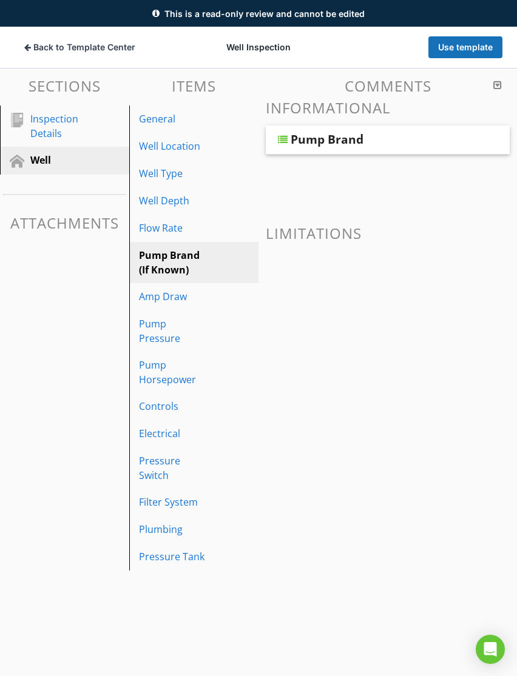
click at [197, 306] on link "Amp Draw" at bounding box center [196, 296] width 126 height 27
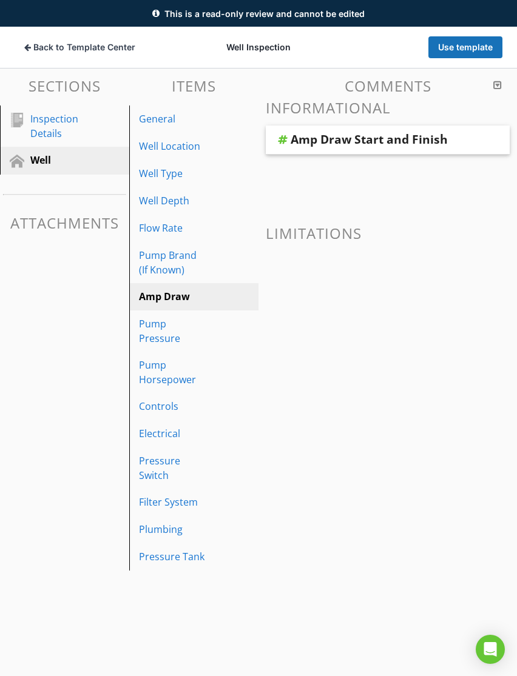
click at [192, 338] on div "Pump Pressure" at bounding box center [173, 331] width 68 height 29
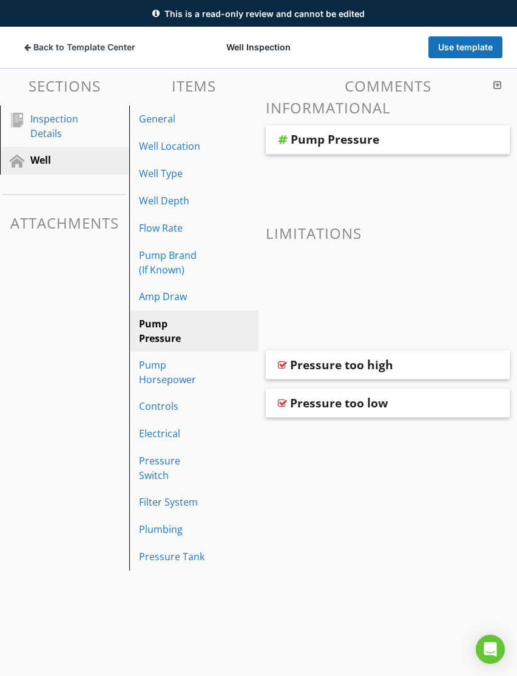
click at [195, 375] on div "Pump Horsepower" at bounding box center [173, 372] width 68 height 29
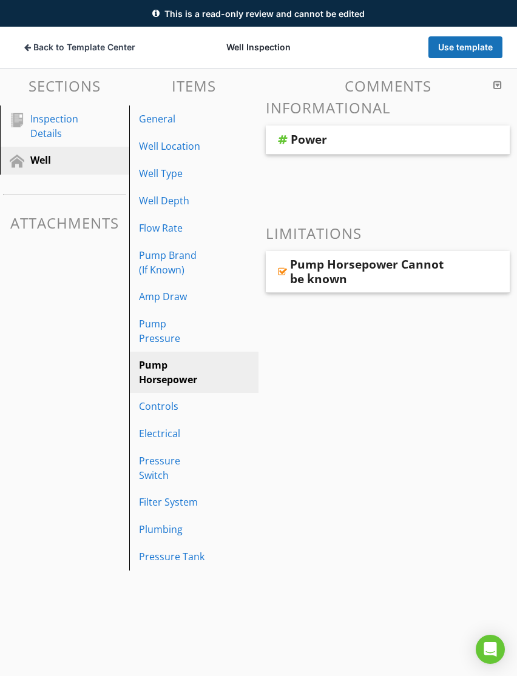
click at [195, 404] on div "Controls" at bounding box center [173, 406] width 68 height 15
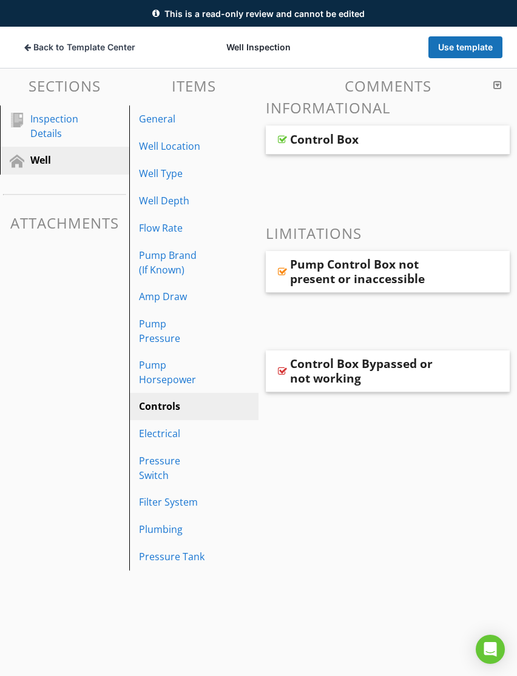
click at [189, 430] on div "Electrical" at bounding box center [173, 433] width 68 height 15
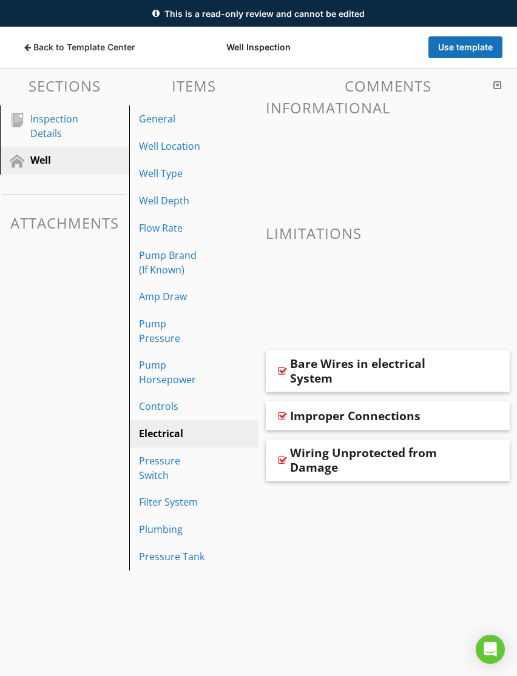
click at [187, 463] on div "Pressure Switch" at bounding box center [173, 468] width 68 height 29
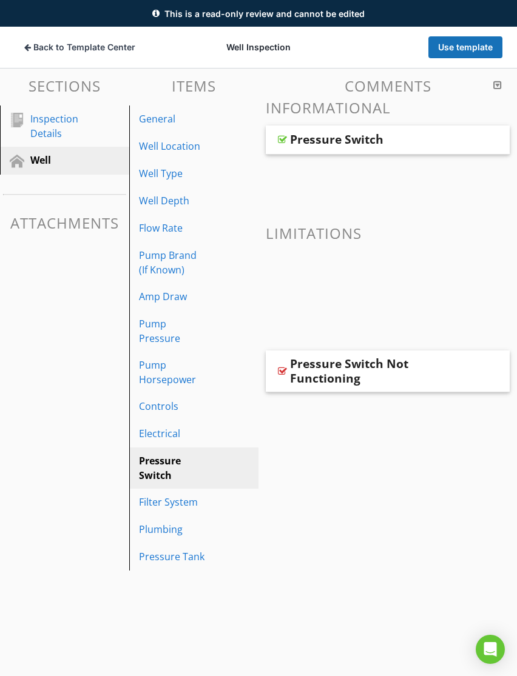
click at [195, 506] on div "Filter System" at bounding box center [173, 502] width 68 height 15
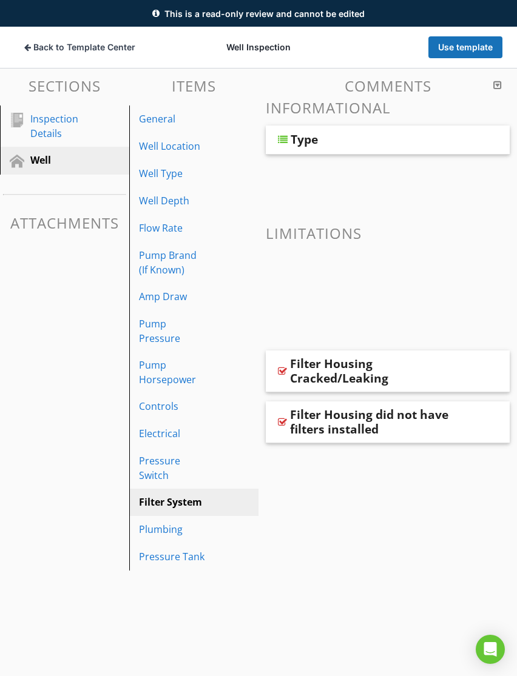
click at [184, 533] on div "Plumbing" at bounding box center [173, 529] width 68 height 15
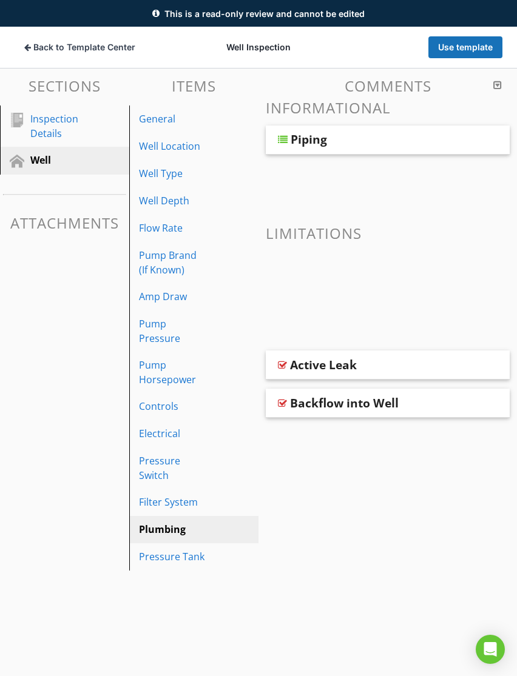
click at [195, 561] on div "Pressure Tank" at bounding box center [173, 557] width 68 height 15
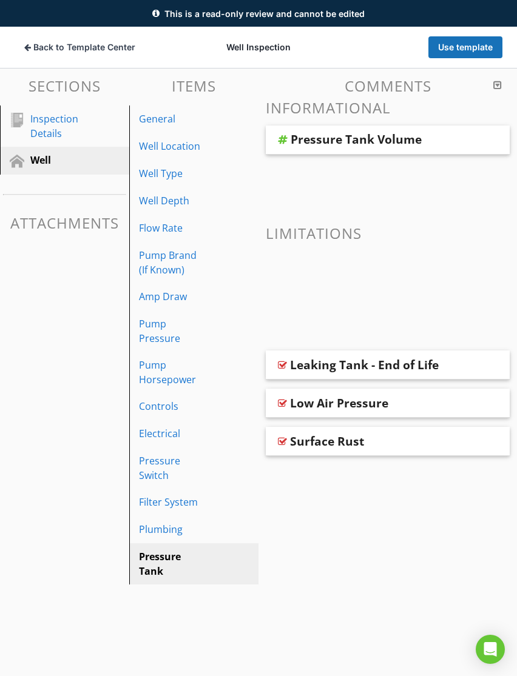
click at [29, 47] on icon at bounding box center [27, 48] width 7 height 8
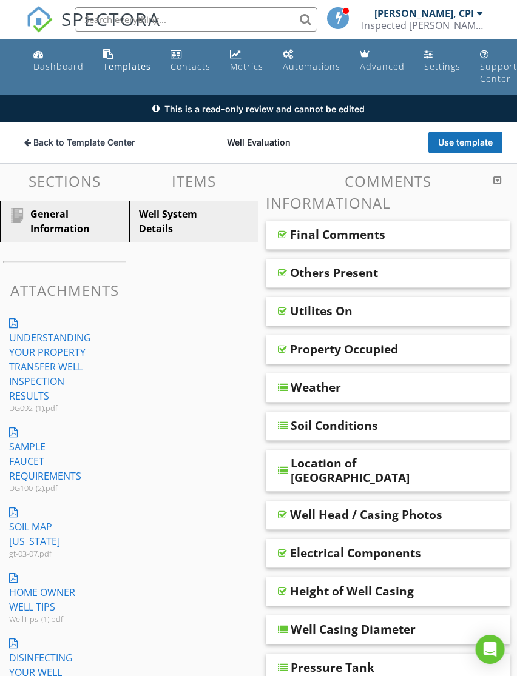
click at [26, 147] on icon at bounding box center [27, 143] width 7 height 8
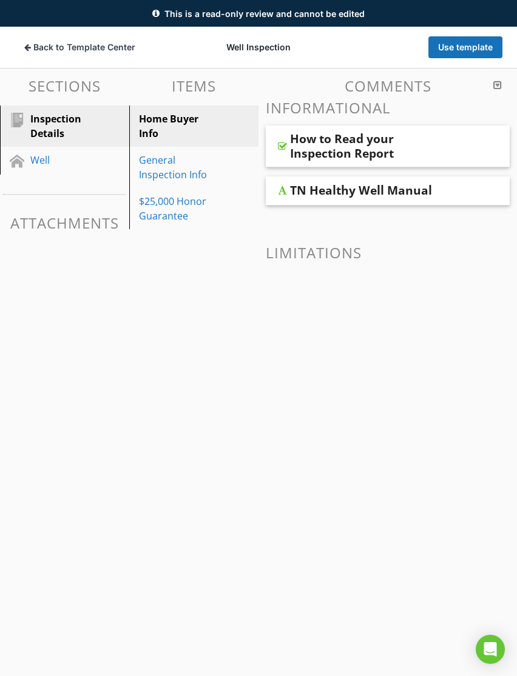
click at [42, 164] on div "Well" at bounding box center [50, 160] width 41 height 15
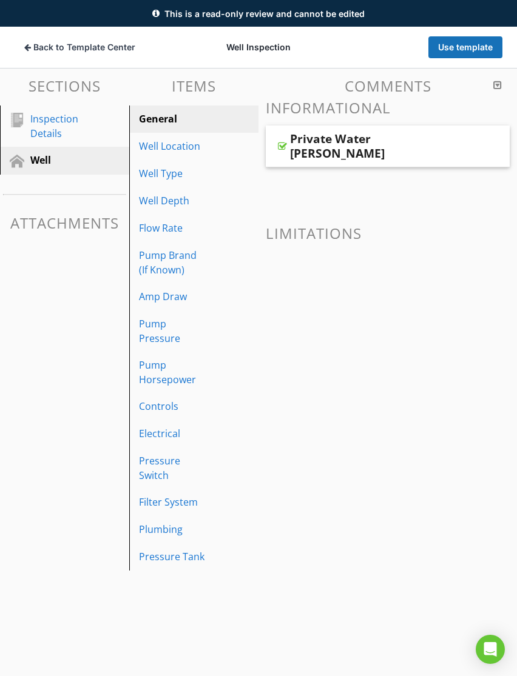
click at [198, 122] on div "General" at bounding box center [173, 119] width 68 height 15
click at [180, 127] on link "General" at bounding box center [196, 119] width 126 height 27
click at [498, 89] on div at bounding box center [497, 85] width 8 height 10
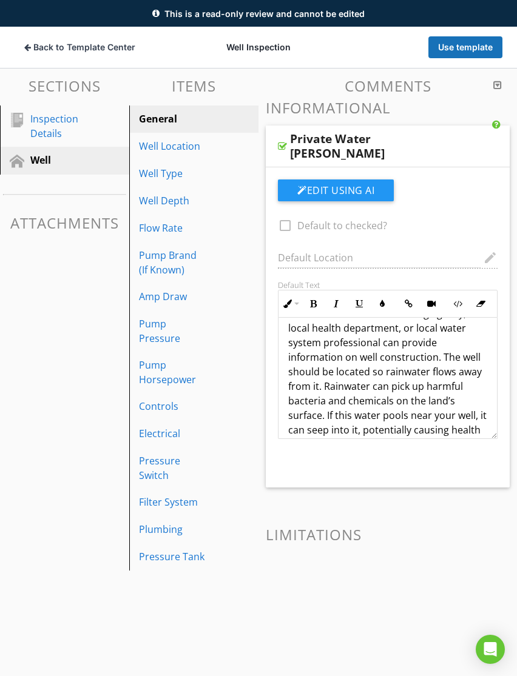
scroll to position [637, 0]
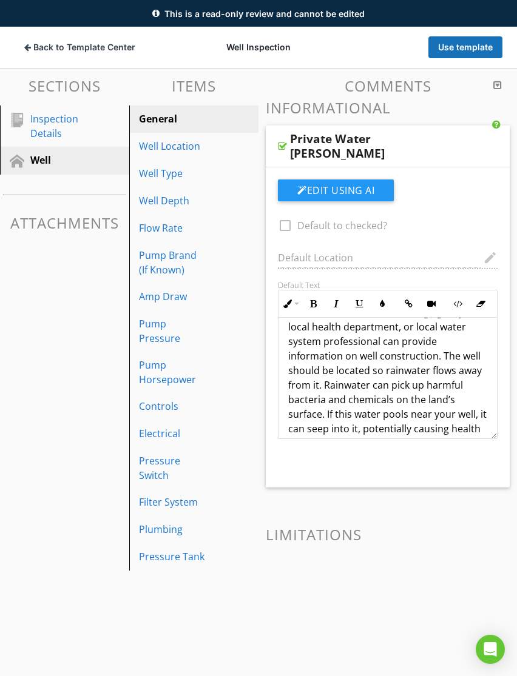
click at [206, 152] on div "Well Location" at bounding box center [173, 146] width 68 height 15
type textarea "<p><span style="color: rgb(92, 156, 207);"><span style="font-size: 1.5rem; line…"
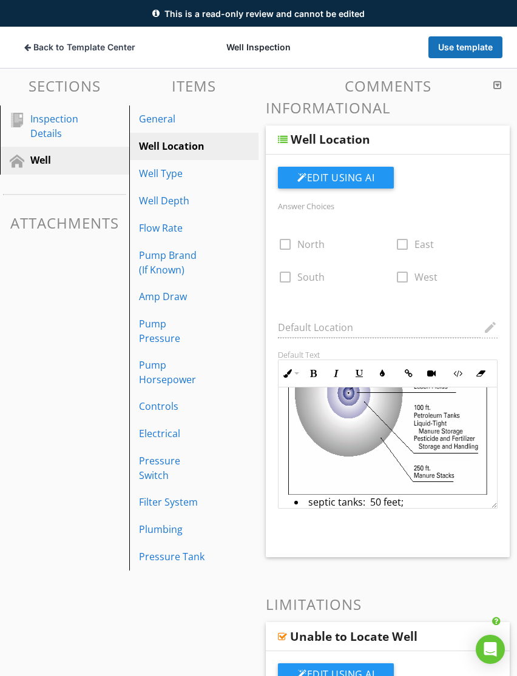
scroll to position [167, 0]
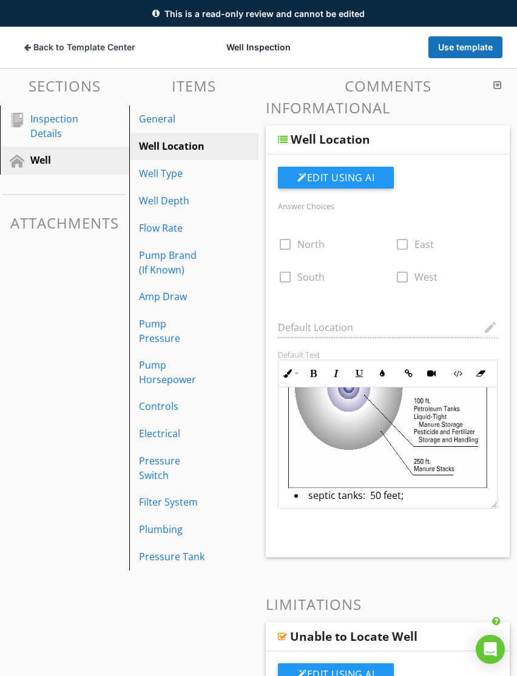
click at [476, 49] on button "Use template" at bounding box center [465, 47] width 74 height 22
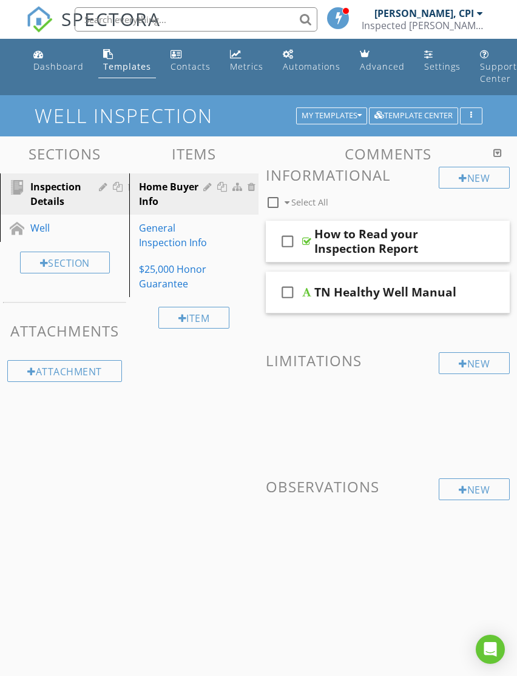
click at [0, 0] on div at bounding box center [0, 0] width 0 height 0
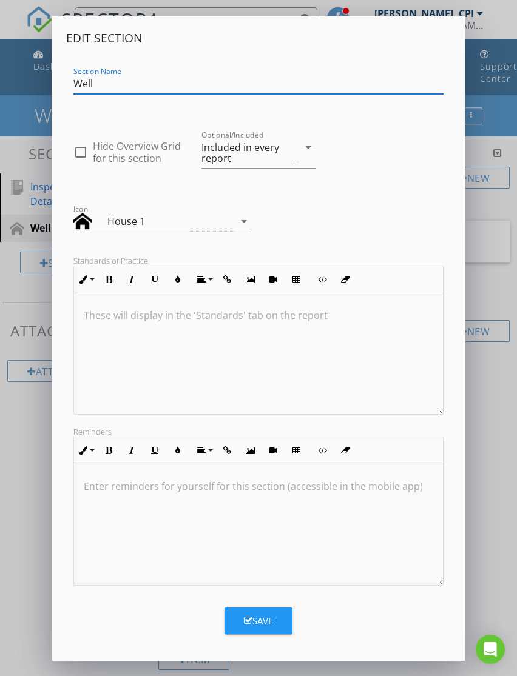
click at [281, 621] on button "Save" at bounding box center [258, 621] width 68 height 27
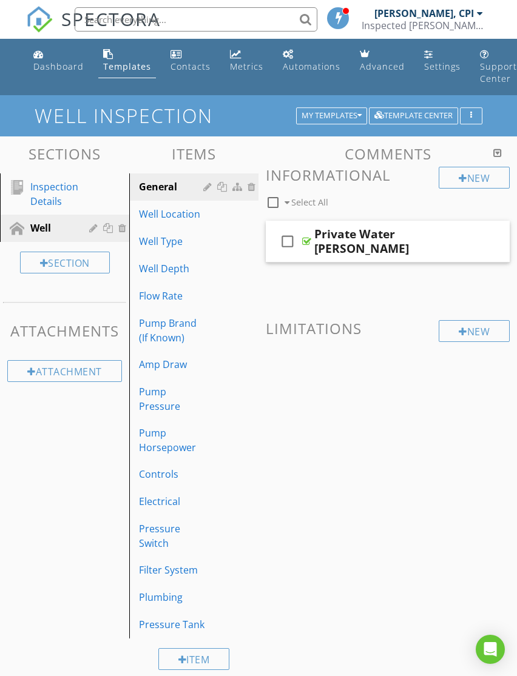
click at [63, 227] on div "Well" at bounding box center [50, 228] width 41 height 15
click at [107, 229] on div at bounding box center [109, 228] width 13 height 10
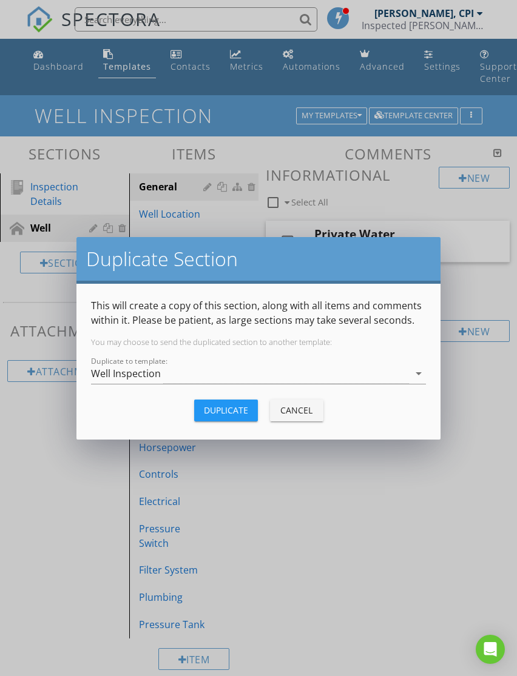
click at [420, 373] on icon "arrow_drop_down" at bounding box center [418, 373] width 15 height 15
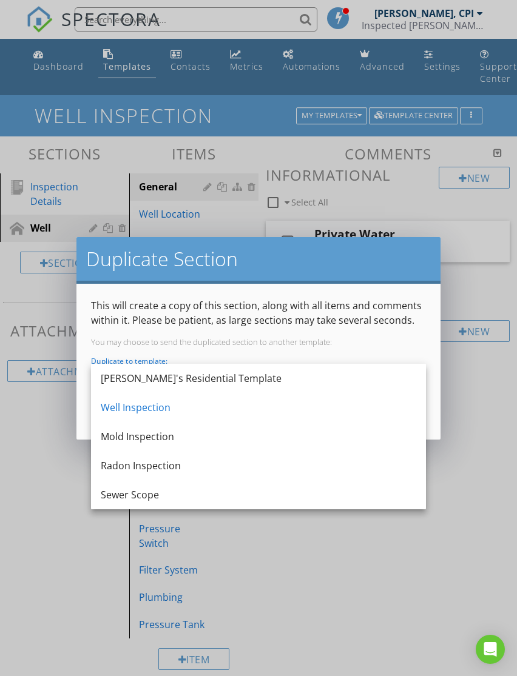
click at [198, 382] on div "[PERSON_NAME]'s Residential Template" at bounding box center [258, 378] width 315 height 15
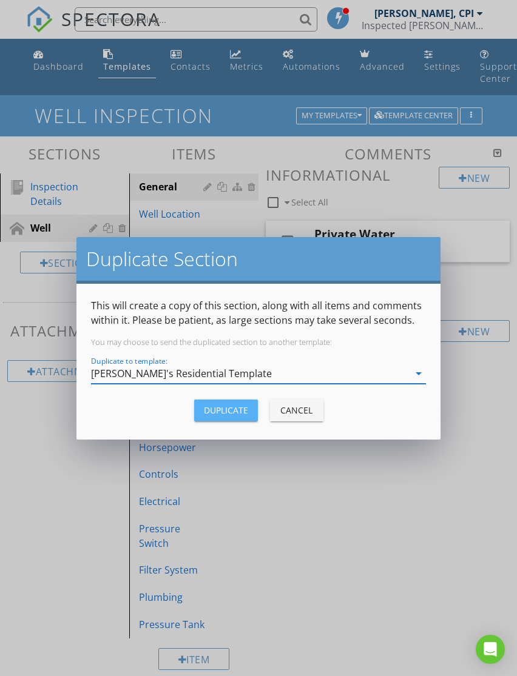
click at [234, 415] on div "Duplicate" at bounding box center [226, 410] width 44 height 13
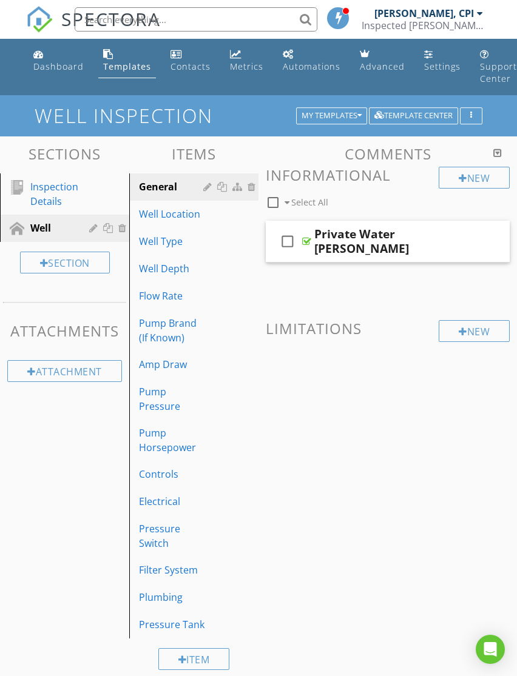
click at [350, 122] on button "My Templates" at bounding box center [331, 115] width 71 height 17
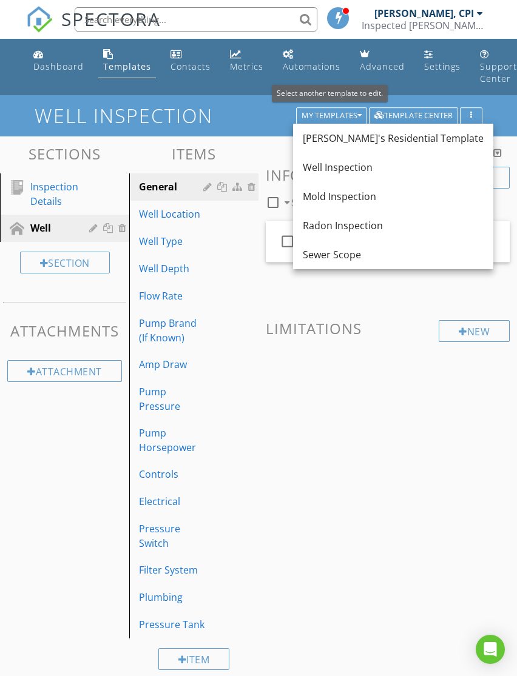
click at [358, 140] on div "[PERSON_NAME]'s Residential Template" at bounding box center [393, 138] width 181 height 15
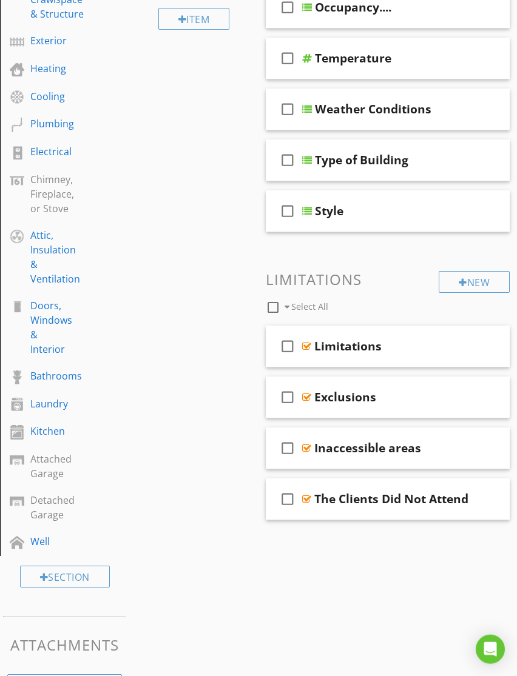
scroll to position [295, 0]
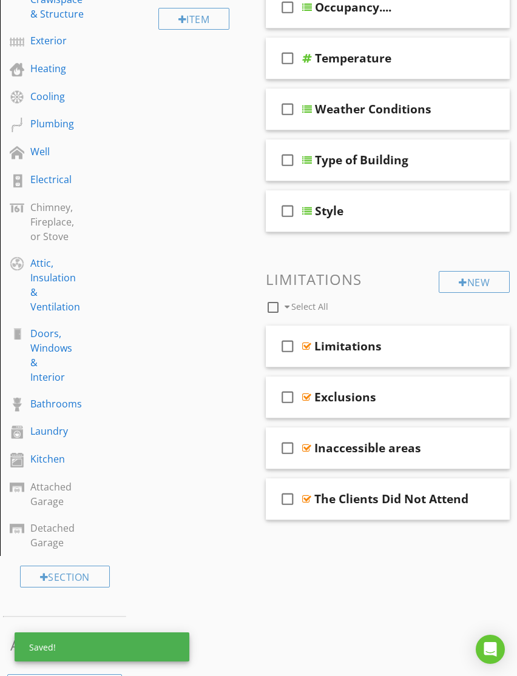
click at [0, 0] on div at bounding box center [0, 0] width 0 height 0
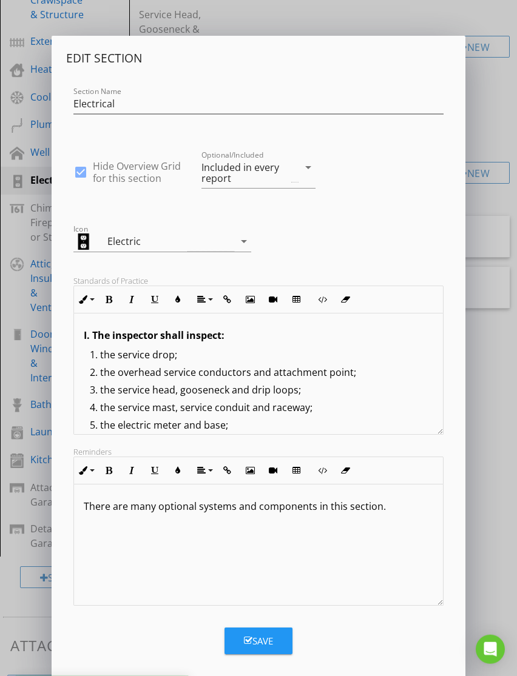
scroll to position [294, 0]
click at [277, 643] on button "Save" at bounding box center [258, 641] width 68 height 27
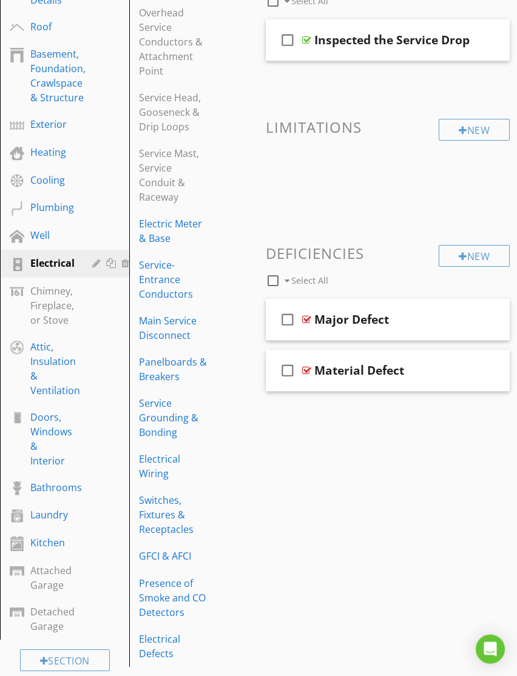
scroll to position [211, 0]
click at [66, 238] on div "Well" at bounding box center [50, 235] width 41 height 15
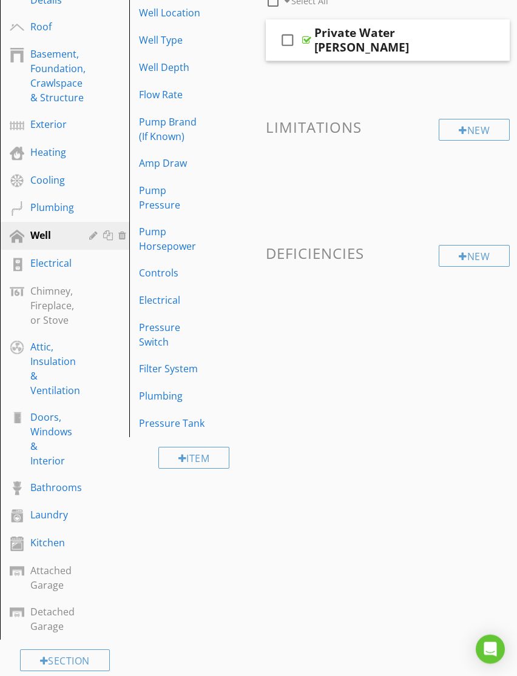
click at [96, 237] on div at bounding box center [95, 235] width 12 height 10
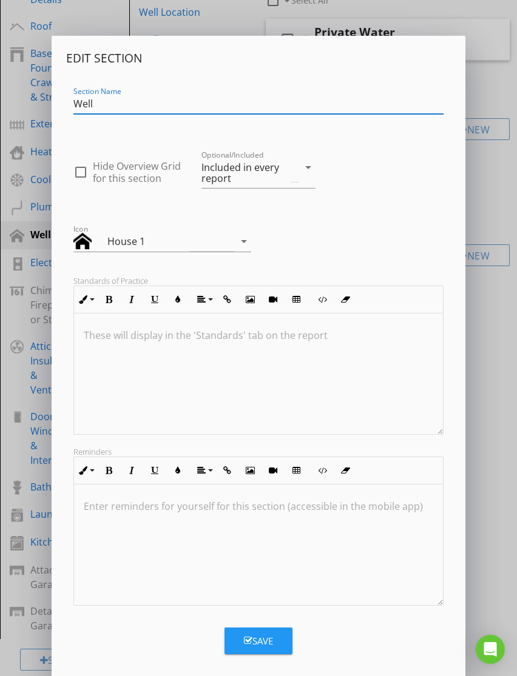
click at [268, 642] on div "Save" at bounding box center [258, 641] width 29 height 14
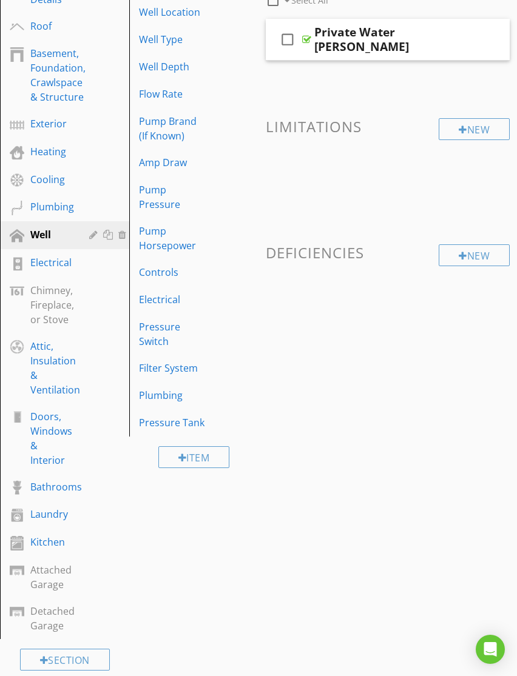
click at [98, 237] on div at bounding box center [95, 235] width 12 height 10
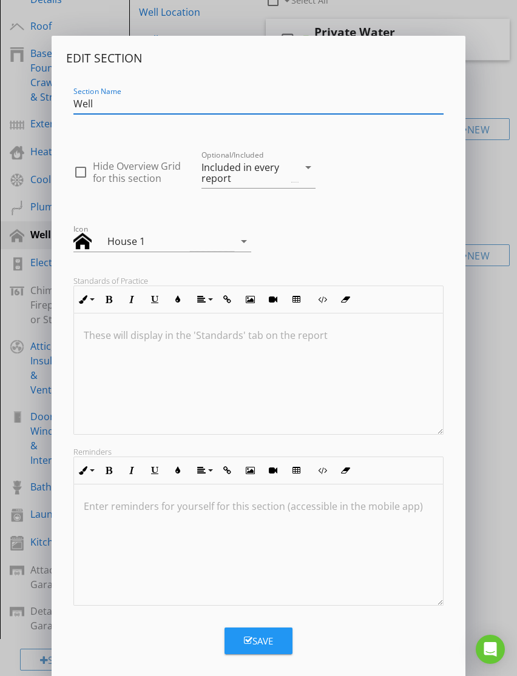
click at [304, 167] on icon "arrow_drop_down" at bounding box center [308, 167] width 15 height 15
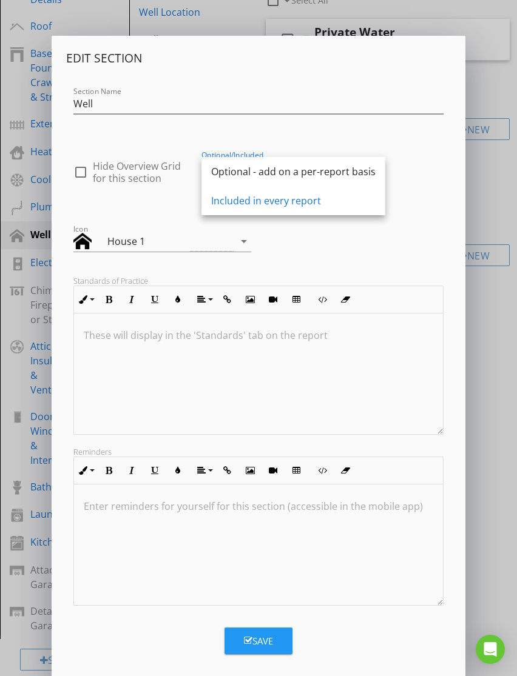
click at [287, 175] on div "Optional - add on a per-report basis" at bounding box center [293, 171] width 164 height 15
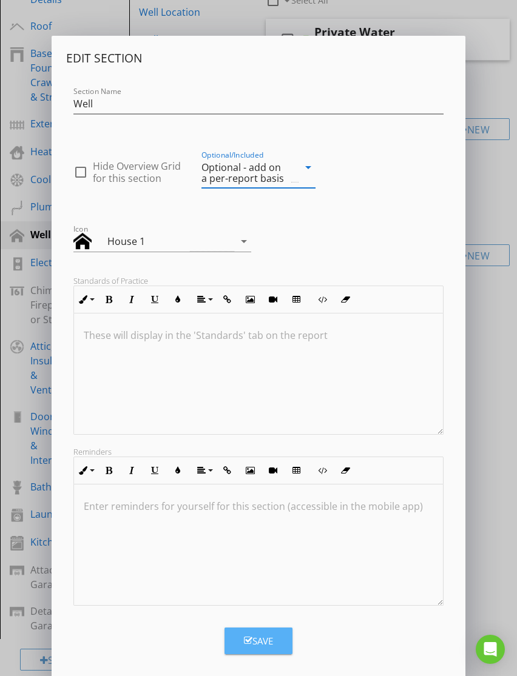
click at [258, 645] on div "Save" at bounding box center [258, 641] width 29 height 14
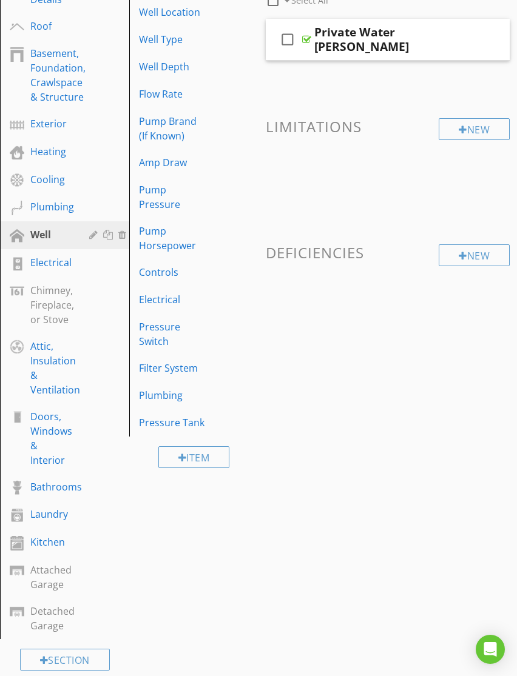
click at [89, 309] on div "Chimney, Fireplace, or Stove" at bounding box center [74, 305] width 89 height 44
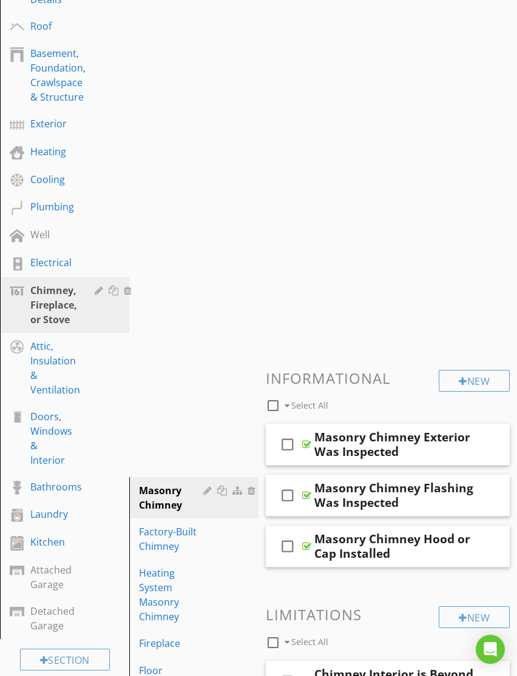
click at [88, 308] on div "Chimney, Fireplace, or Stove" at bounding box center [76, 305] width 92 height 44
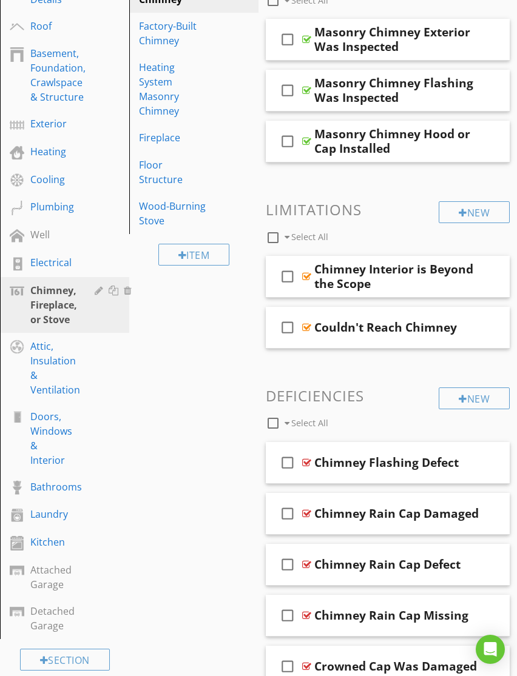
click at [99, 292] on div at bounding box center [101, 291] width 12 height 10
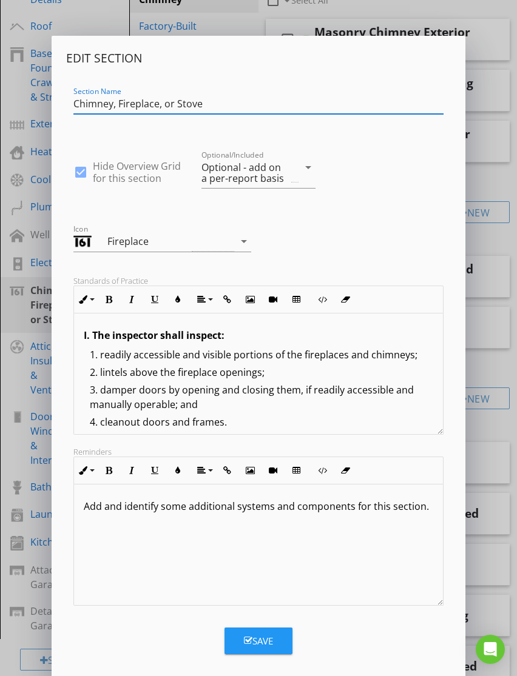
click at [263, 642] on div "Save" at bounding box center [258, 641] width 29 height 14
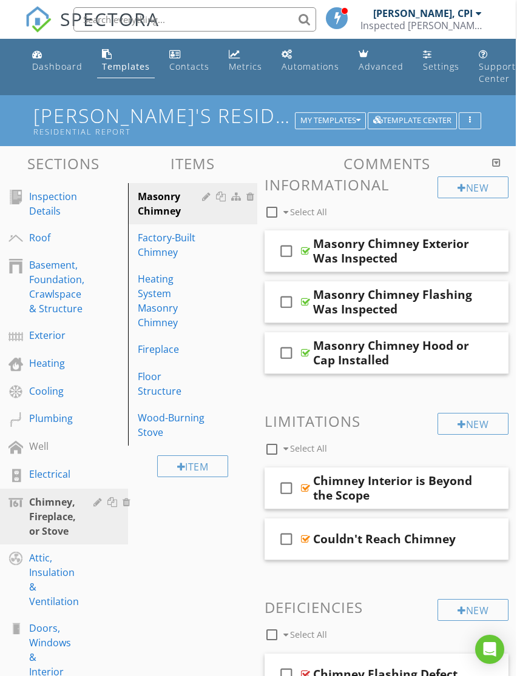
scroll to position [0, 0]
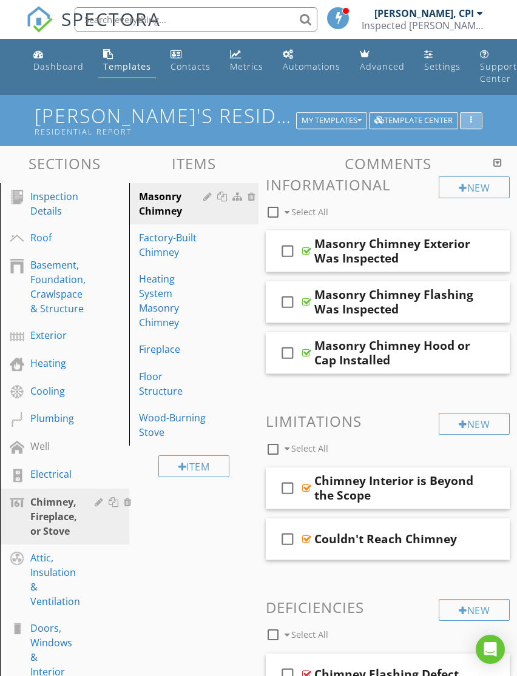
click at [476, 115] on button "button" at bounding box center [471, 120] width 22 height 17
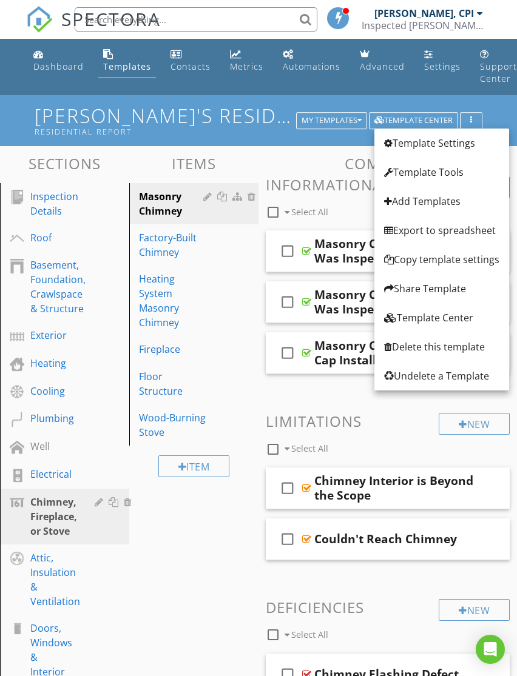
click at [253, 95] on div "[PERSON_NAME]'s Residential Template Residential Report My Templates Template C…" at bounding box center [258, 120] width 517 height 50
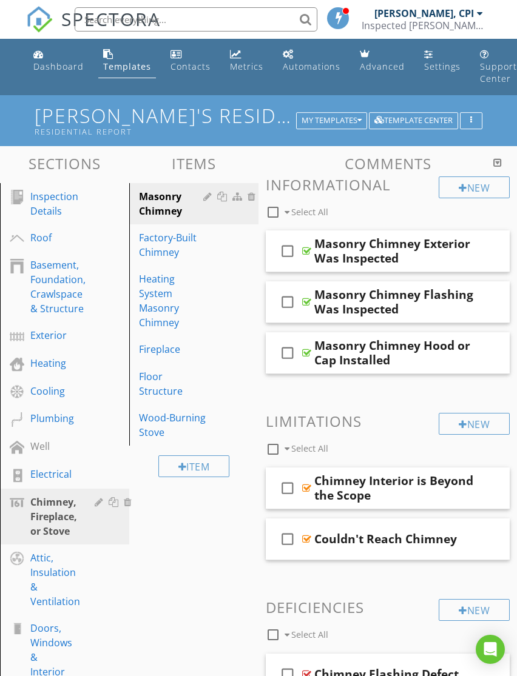
click at [233, 67] on div "Metrics" at bounding box center [246, 67] width 33 height 12
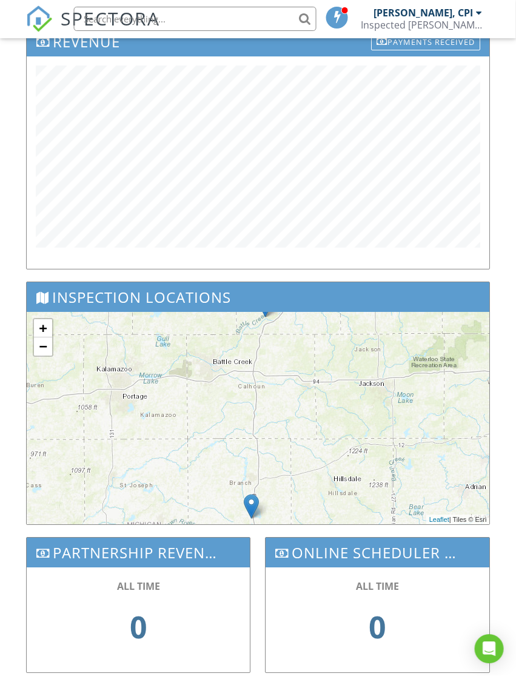
scroll to position [731, 1]
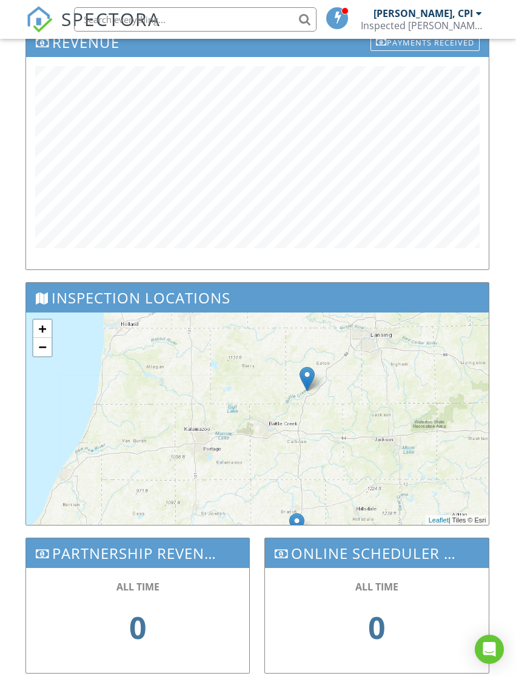
click at [394, 429] on div "+ − Leaflet | Tiles © Esri" at bounding box center [257, 418] width 463 height 212
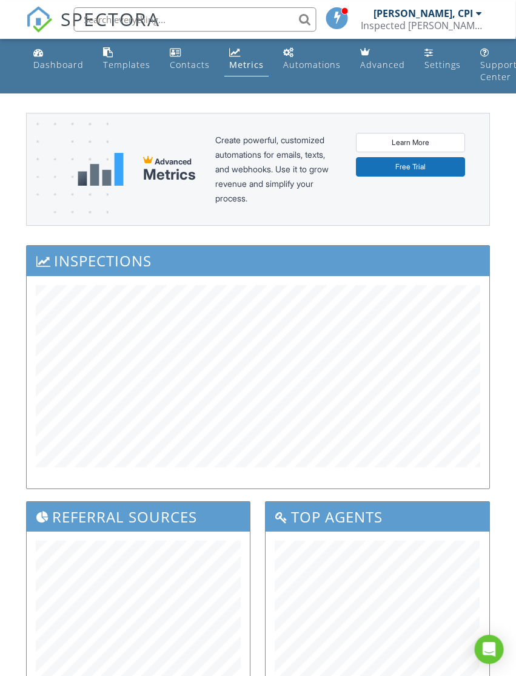
scroll to position [0, 0]
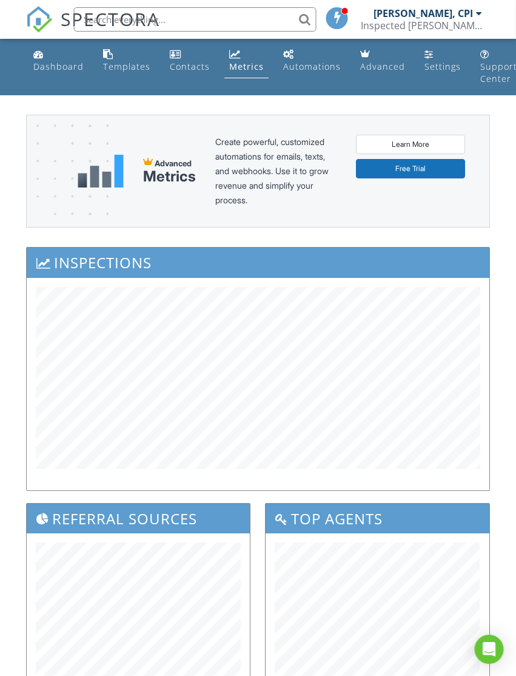
click at [56, 61] on div "Dashboard" at bounding box center [58, 67] width 50 height 12
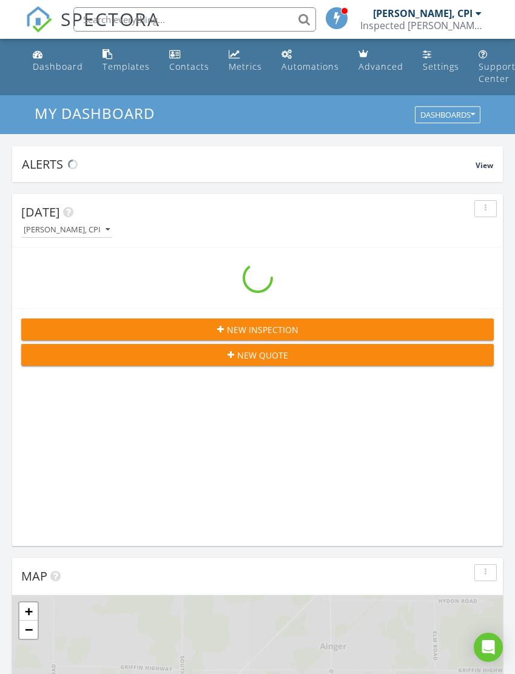
scroll to position [2075, 516]
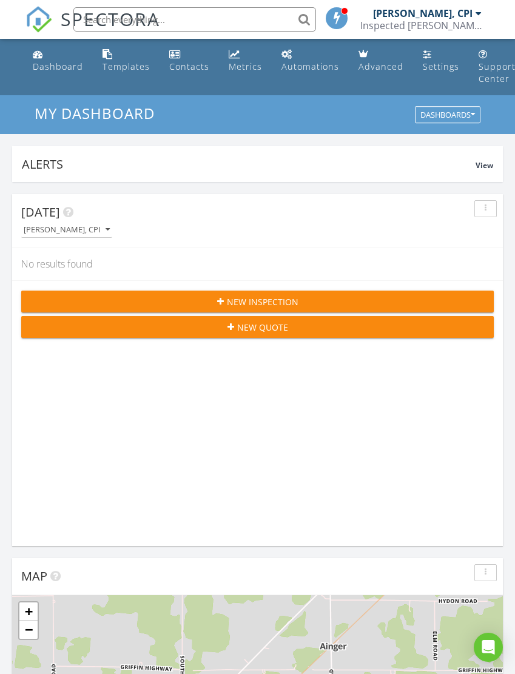
click at [190, 74] on link "Contacts" at bounding box center [189, 61] width 50 height 35
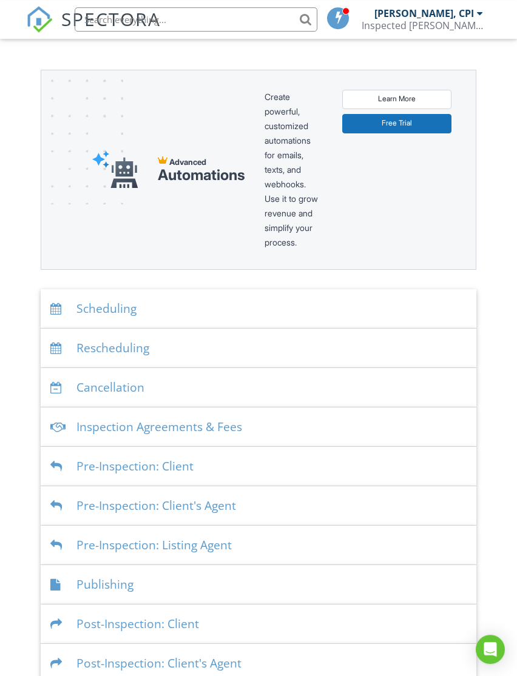
scroll to position [142, 0]
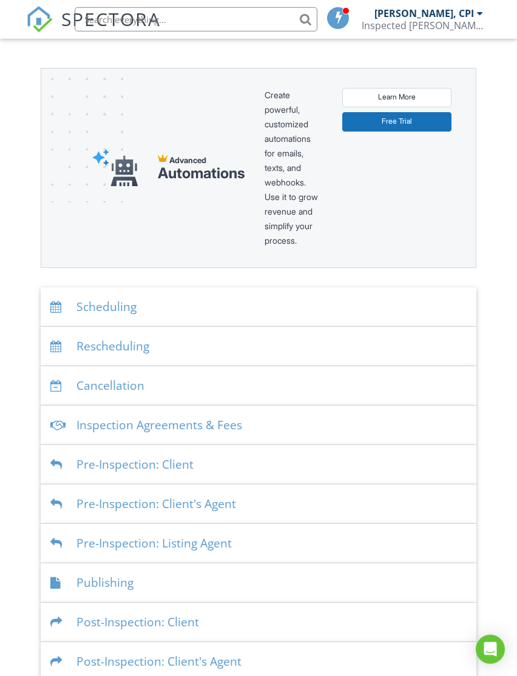
click at [270, 432] on div "Inspection Agreements & Fees" at bounding box center [259, 425] width 436 height 39
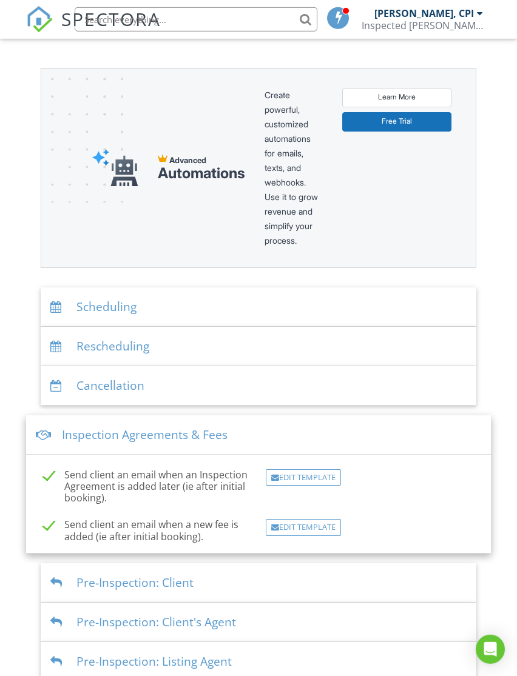
click at [310, 481] on div "Edit Template" at bounding box center [303, 477] width 75 height 17
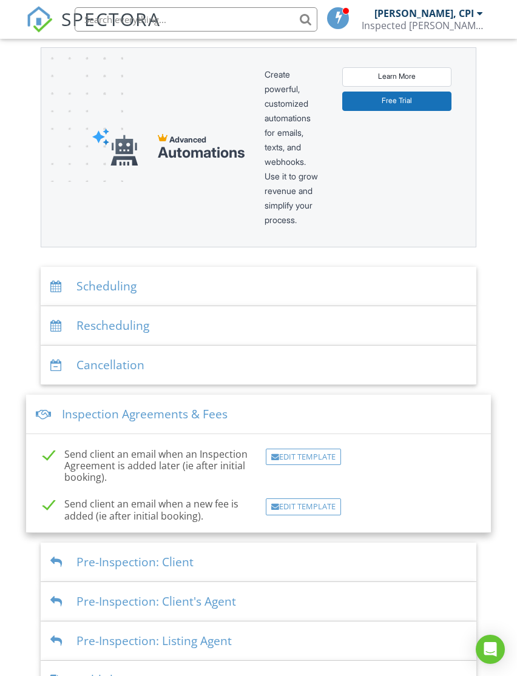
scroll to position [161, 0]
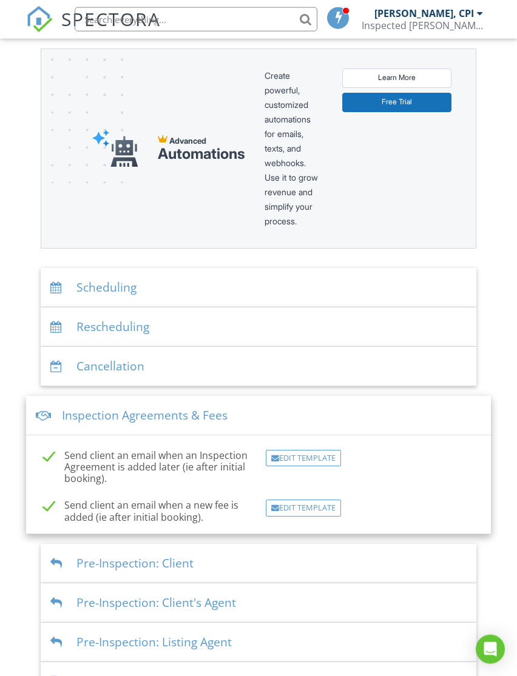
click at [259, 294] on div "Scheduling" at bounding box center [259, 287] width 436 height 39
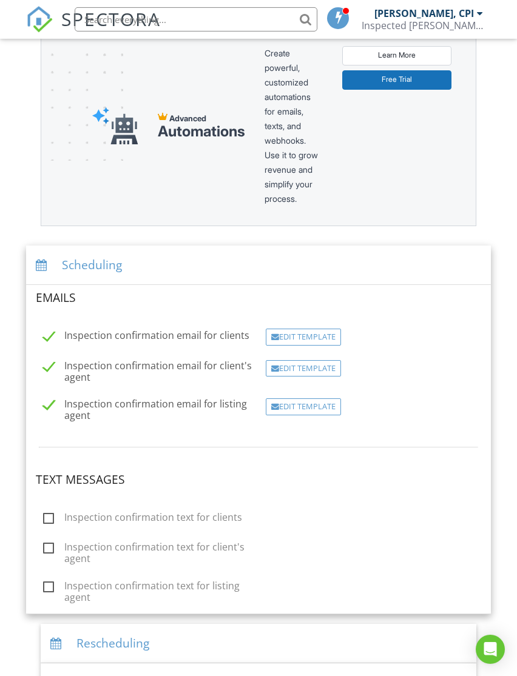
scroll to position [184, 0]
click at [324, 337] on div "Edit Template" at bounding box center [303, 336] width 75 height 17
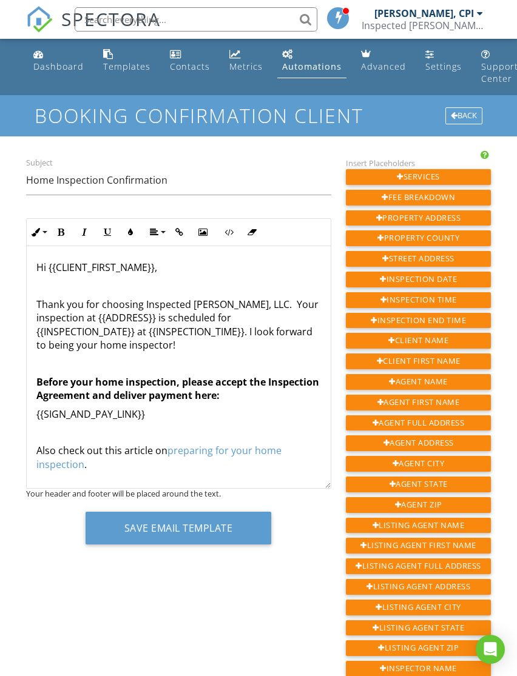
click at [218, 398] on strong "Before your home inspection, please accept the Inspection Agreement and deliver…" at bounding box center [177, 388] width 283 height 27
click at [209, 397] on strong "Before your home inspection, please accept the Inspection Agreement and deliver…" at bounding box center [177, 388] width 283 height 27
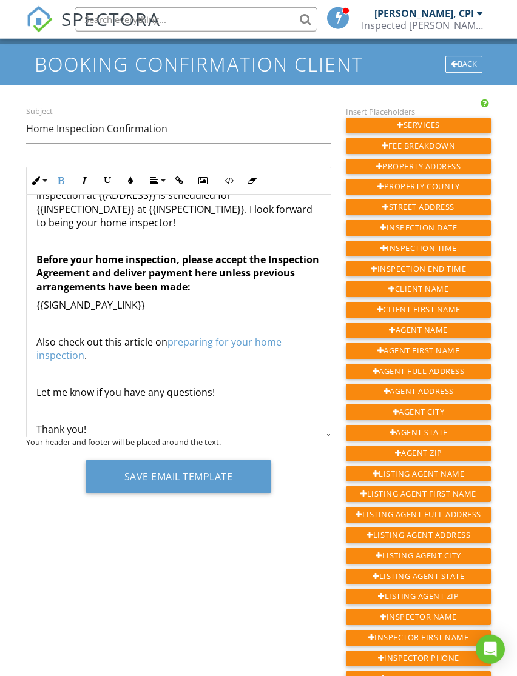
scroll to position [52, 0]
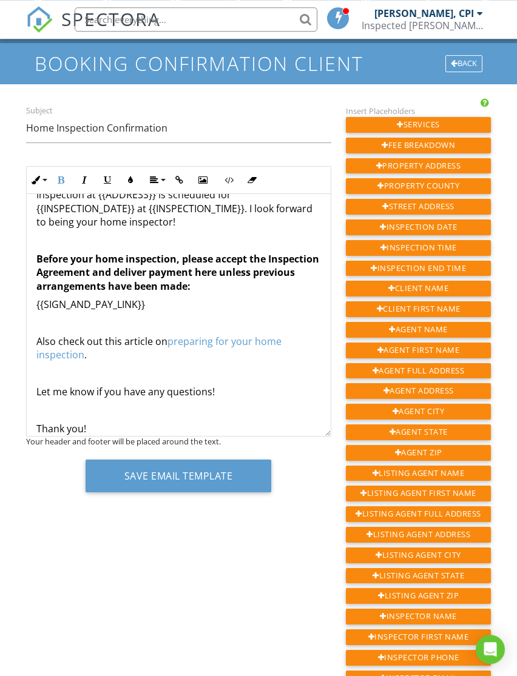
click at [290, 529] on div "Subject Home Inspection Confirmation Ordered List Unordered List Insert Video I…" at bounding box center [259, 561] width 480 height 915
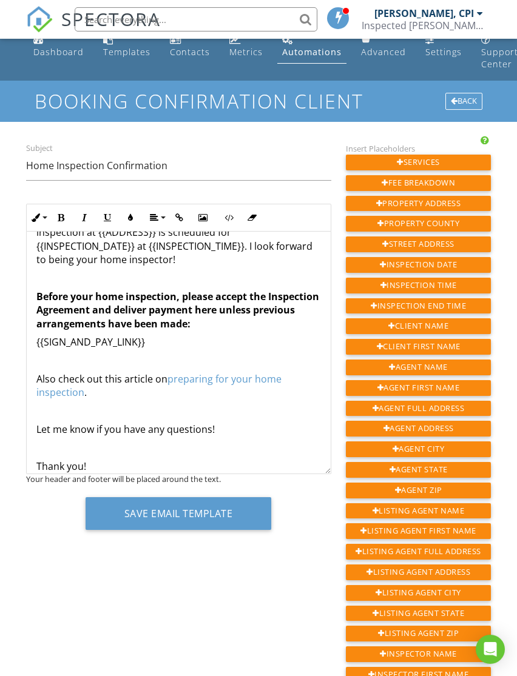
scroll to position [29, 0]
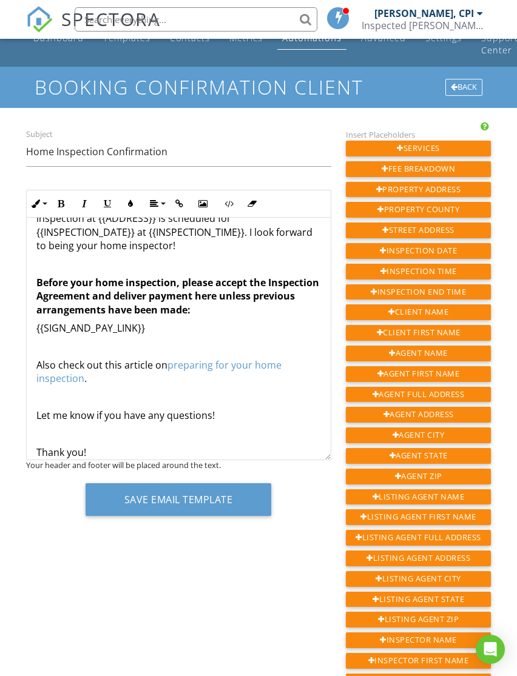
click at [221, 508] on button "Save Email Template" at bounding box center [179, 499] width 186 height 33
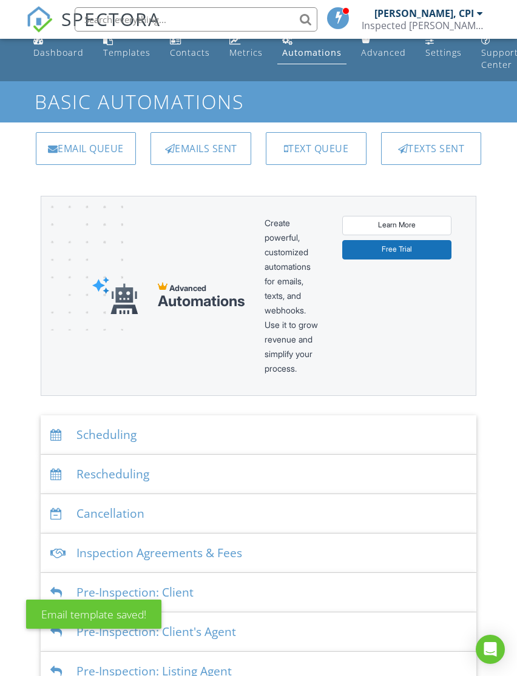
scroll to position [40, 0]
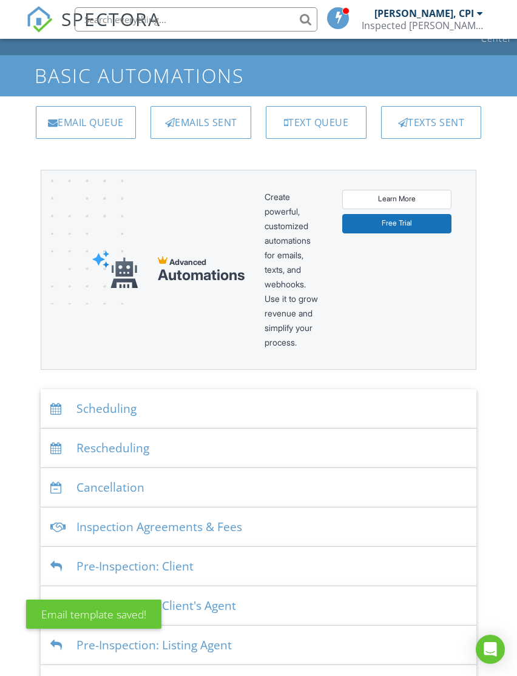
click at [164, 411] on div "Scheduling" at bounding box center [259, 408] width 436 height 39
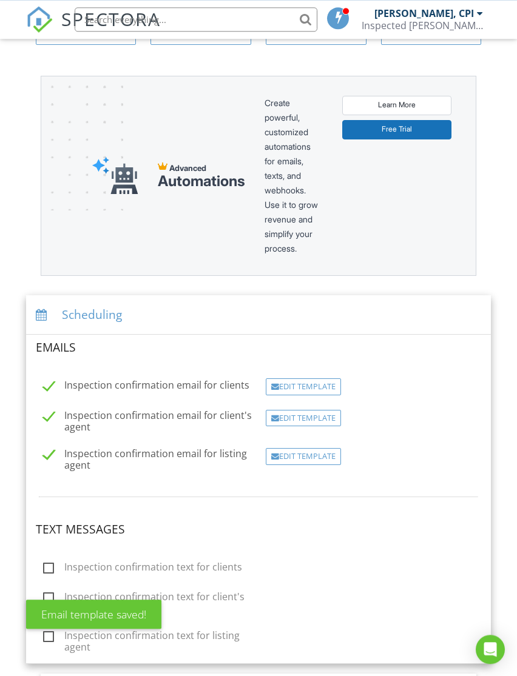
scroll to position [133, 0]
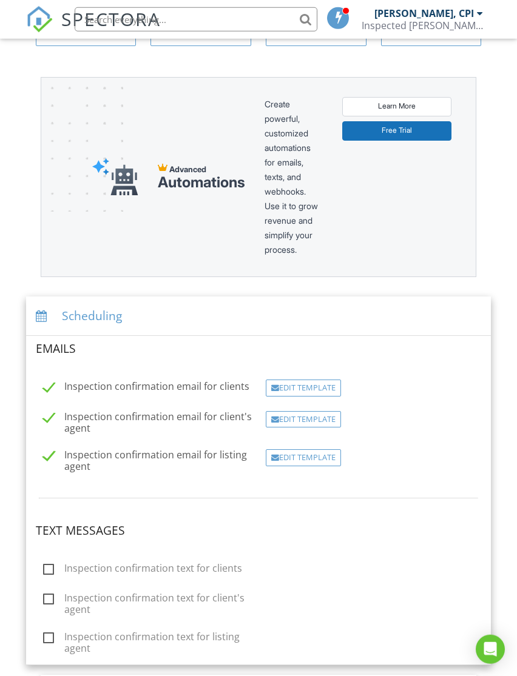
click at [184, 313] on div "Scheduling" at bounding box center [258, 316] width 465 height 39
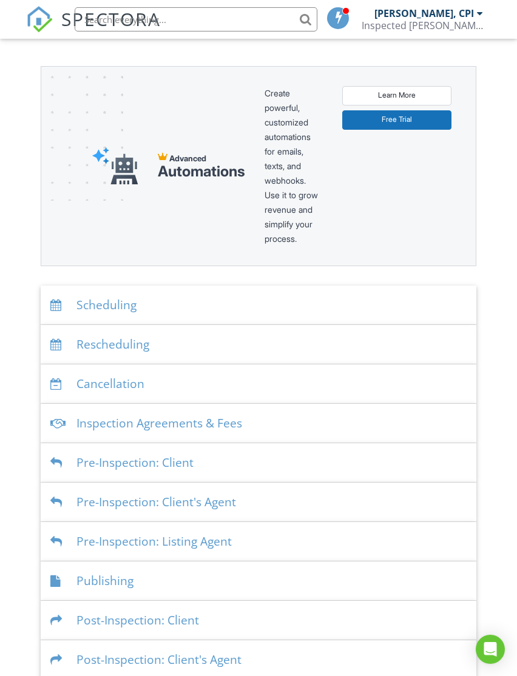
scroll to position [155, 0]
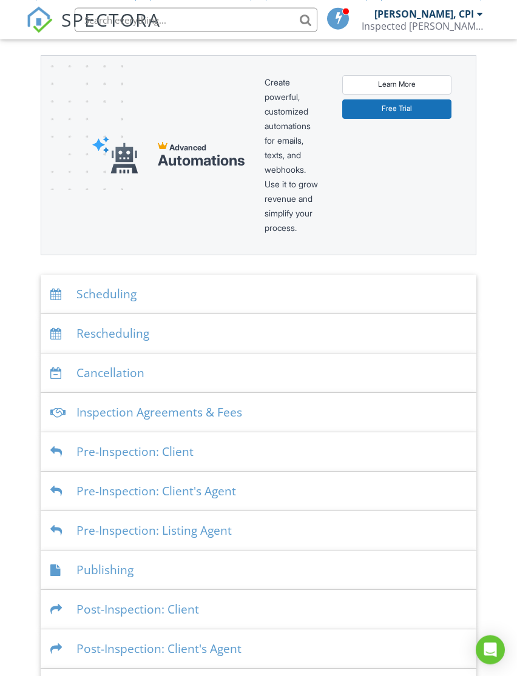
click at [227, 456] on div "Pre-Inspection: Client" at bounding box center [259, 451] width 436 height 39
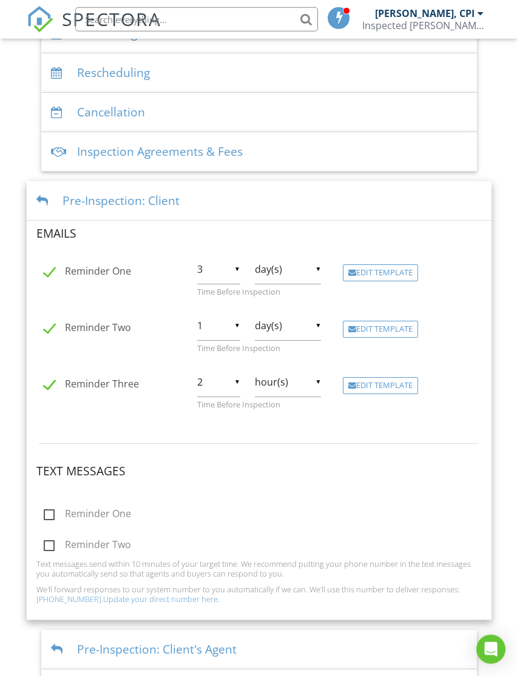
scroll to position [417, 0]
click at [212, 200] on div "Pre-Inspection: Client" at bounding box center [258, 199] width 465 height 39
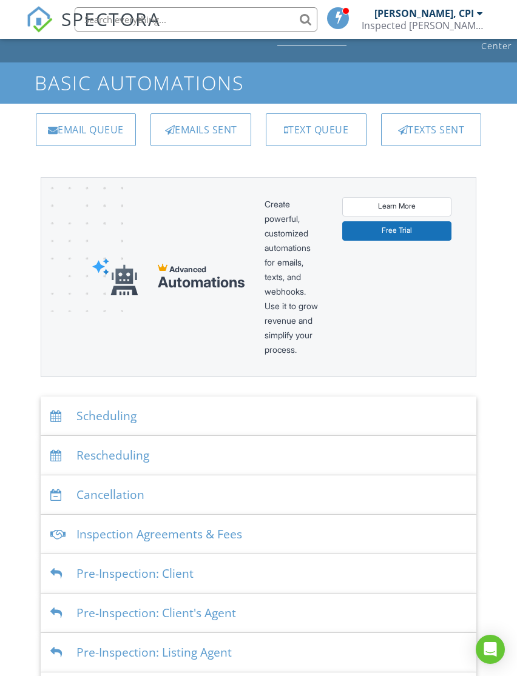
scroll to position [0, 0]
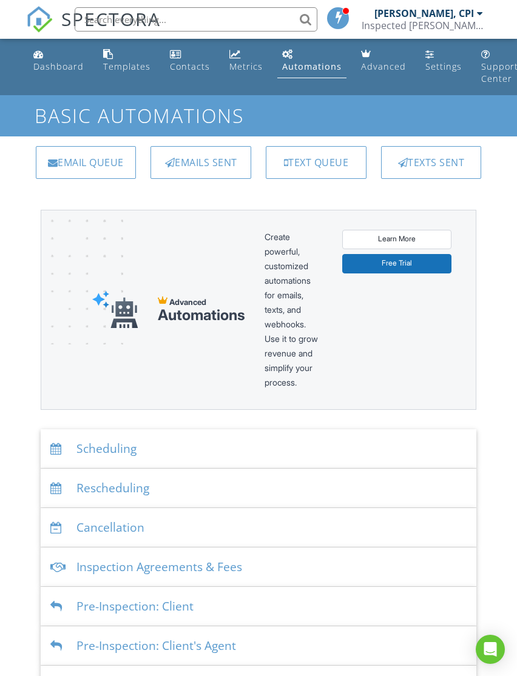
click at [201, 156] on div "Emails Sent" at bounding box center [200, 162] width 101 height 33
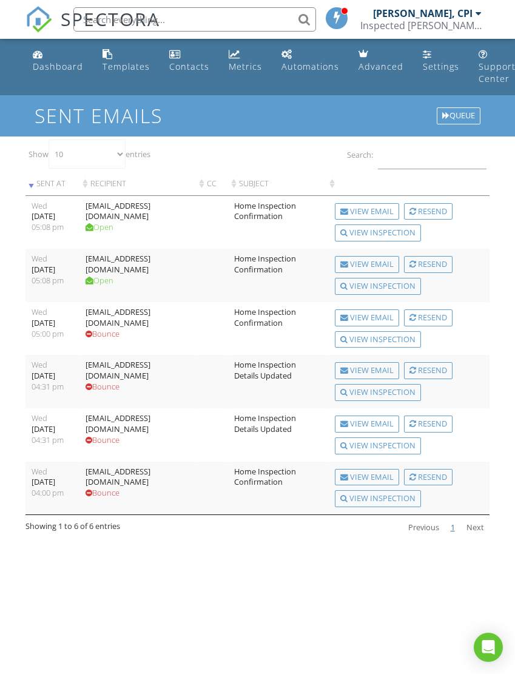
click at [370, 69] on div "Advanced" at bounding box center [380, 67] width 45 height 12
